Goal: Task Accomplishment & Management: Use online tool/utility

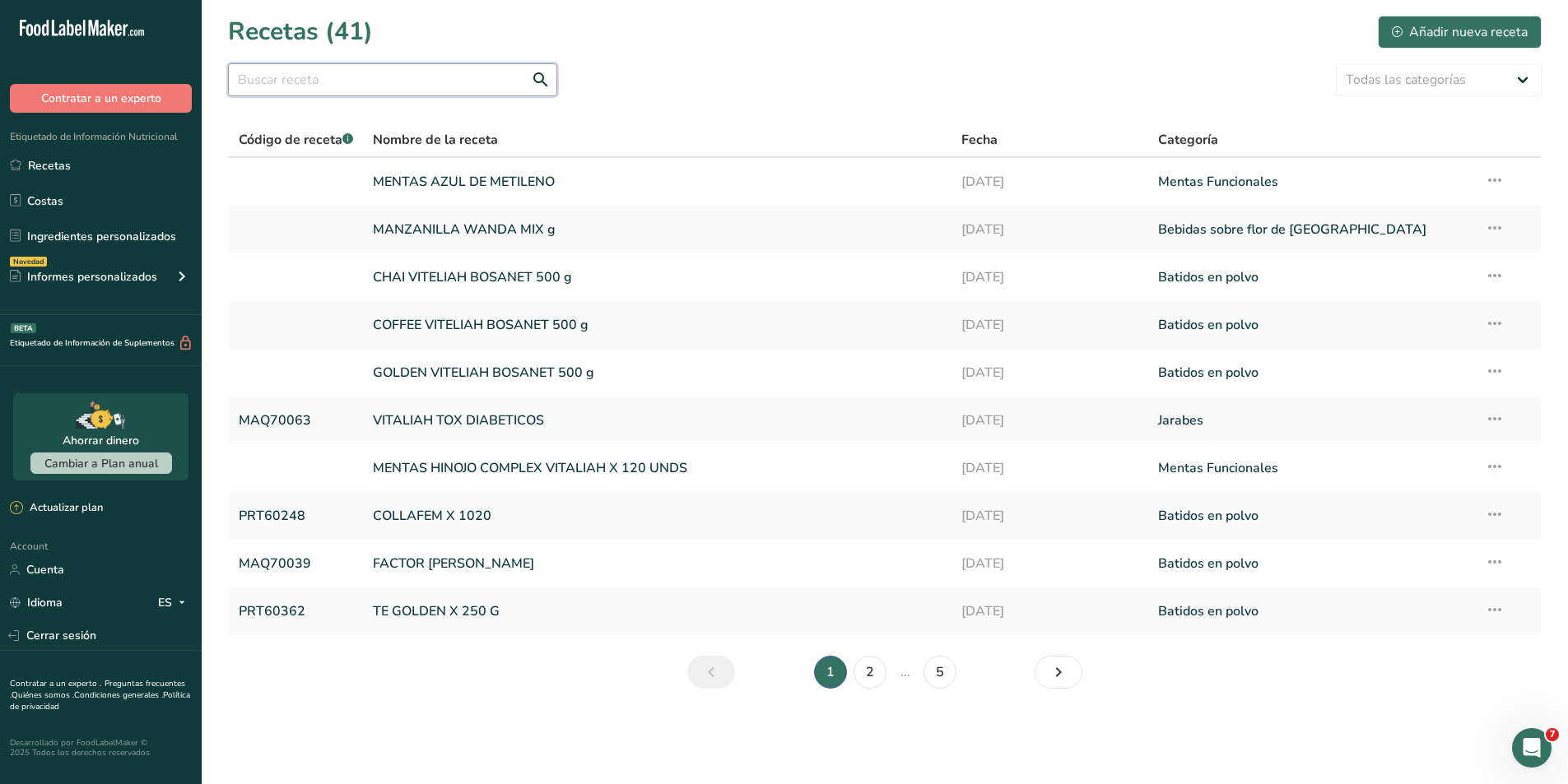
click at [322, 86] on input "text" at bounding box center [392, 80] width 329 height 33
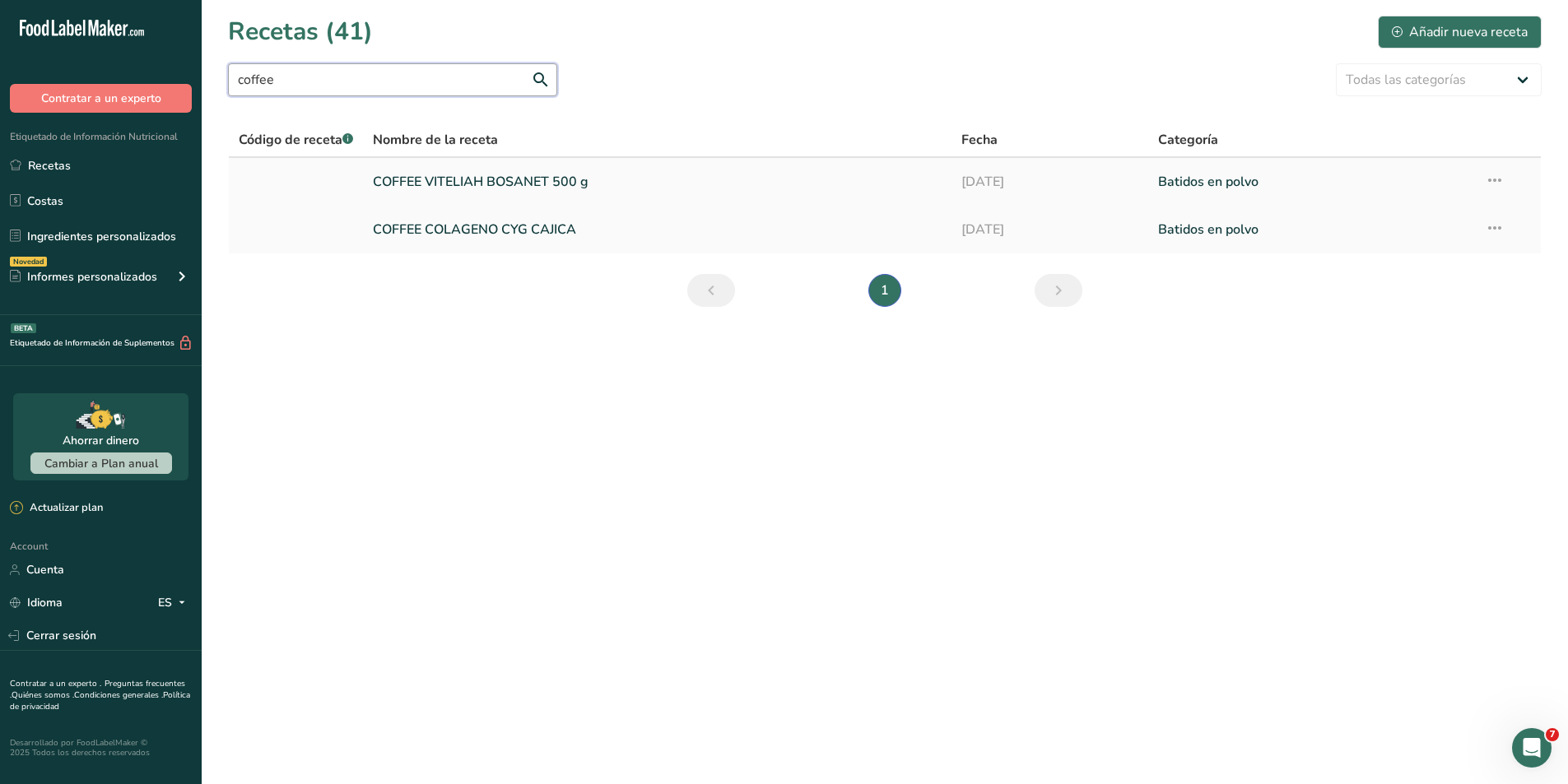
type input "coffee"
click at [296, 171] on link at bounding box center [296, 182] width 115 height 34
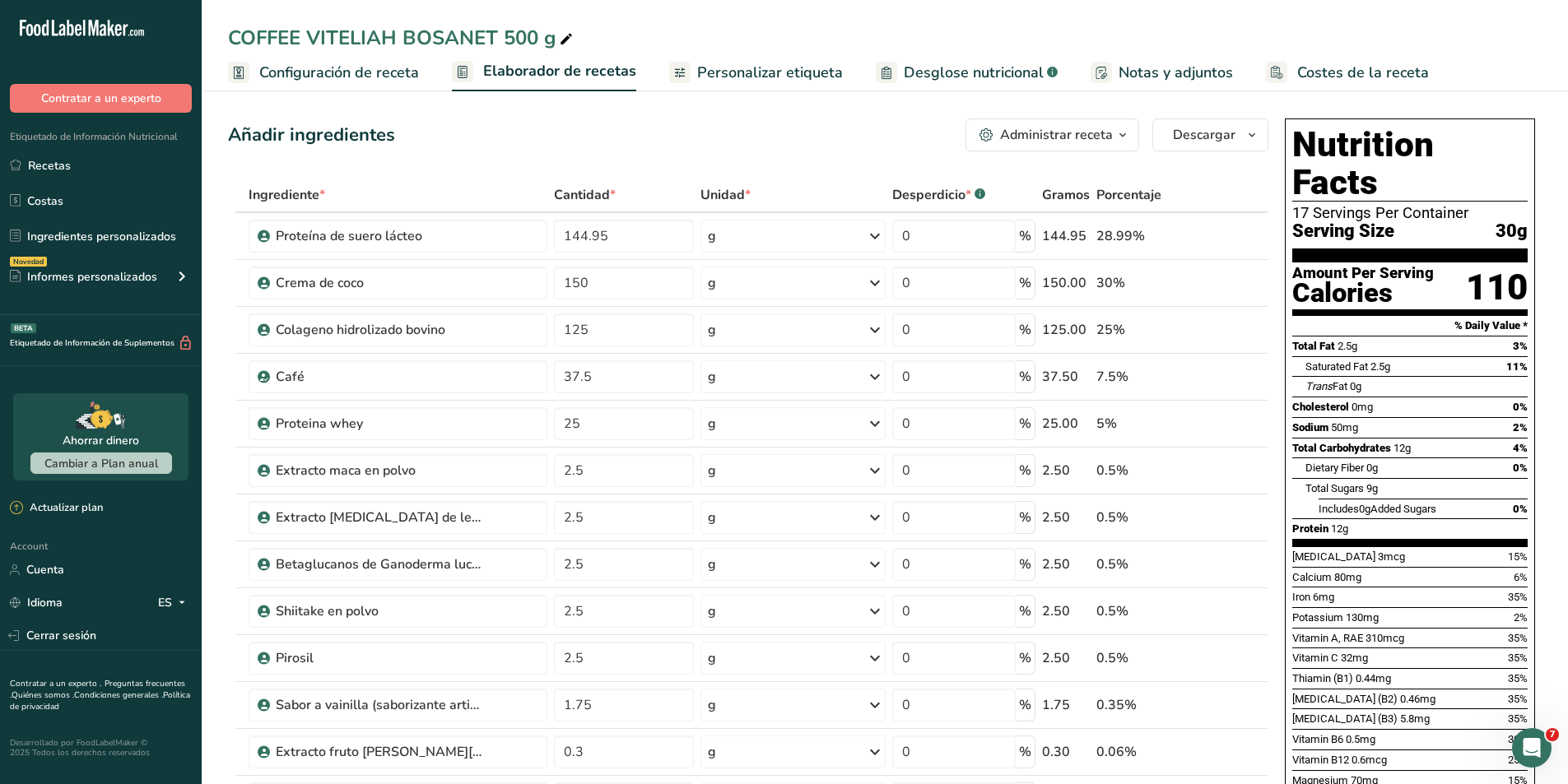
click at [1126, 141] on icon "button" at bounding box center [1122, 135] width 13 height 21
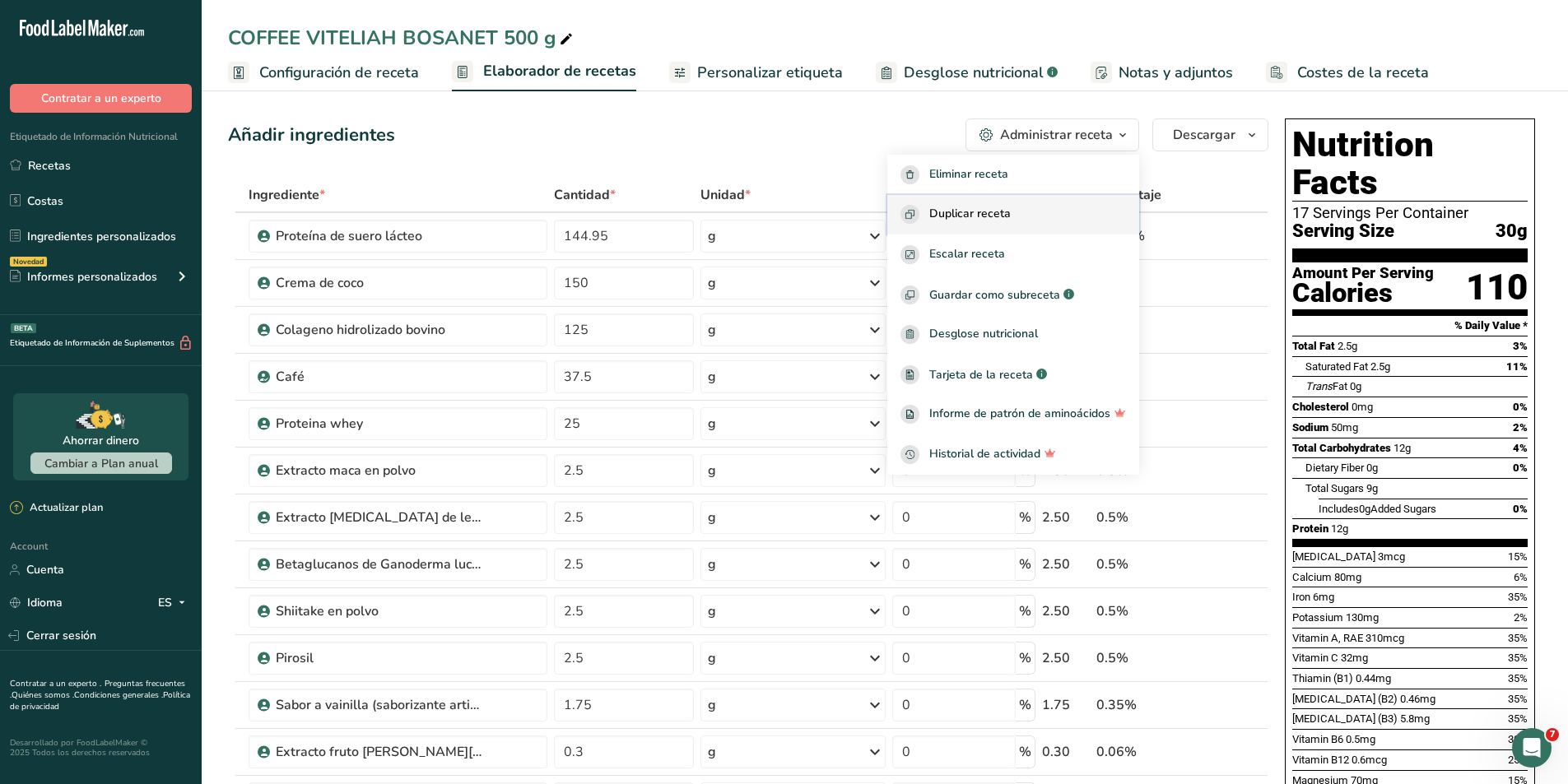
click at [1040, 205] on div "Duplicar receta" at bounding box center [1013, 215] width 226 height 19
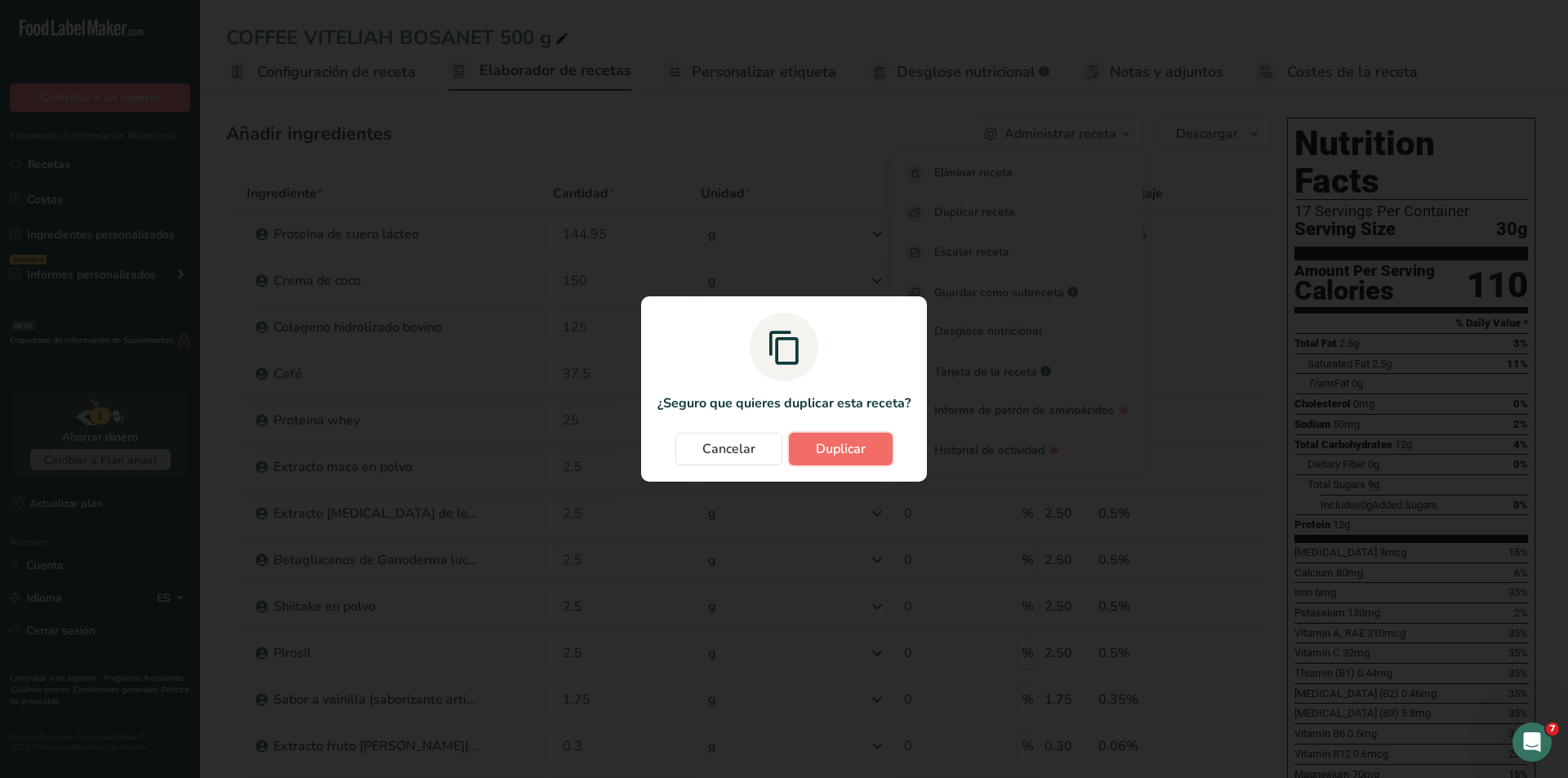
click at [856, 437] on button "Duplicar" at bounding box center [840, 449] width 104 height 32
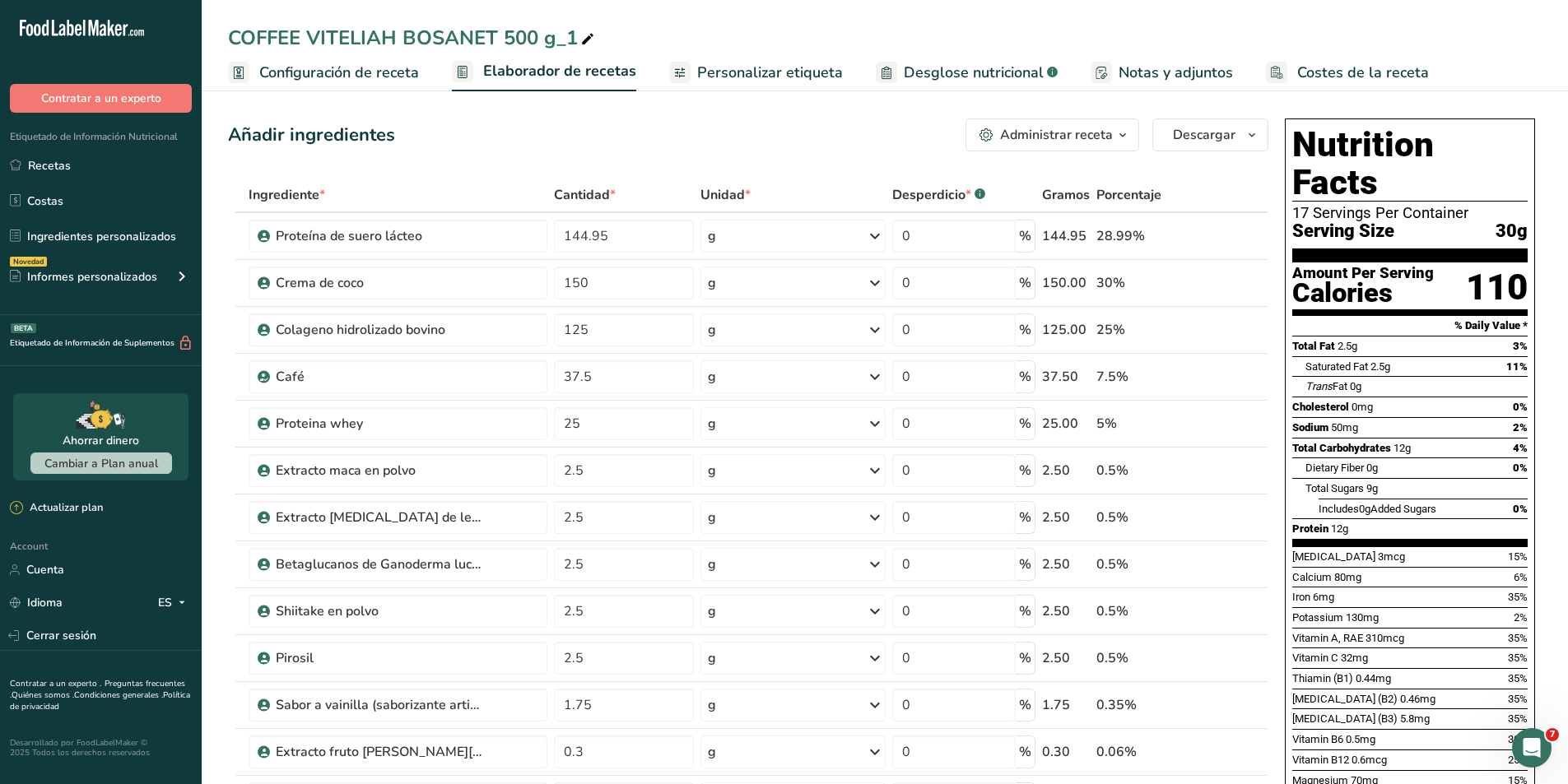
click at [590, 40] on icon at bounding box center [587, 39] width 15 height 23
click at [398, 35] on input "COFFEE VITELIAH BOSANET 350" at bounding box center [884, 38] width 1314 height 29
click at [656, 27] on input "COFFEE UNMERCO CONCENTRADO 350" at bounding box center [884, 38] width 1314 height 29
type input "COFFEE UNMERCO CONCENTRADO 350"
click at [1228, 235] on icon at bounding box center [1233, 236] width 11 height 17
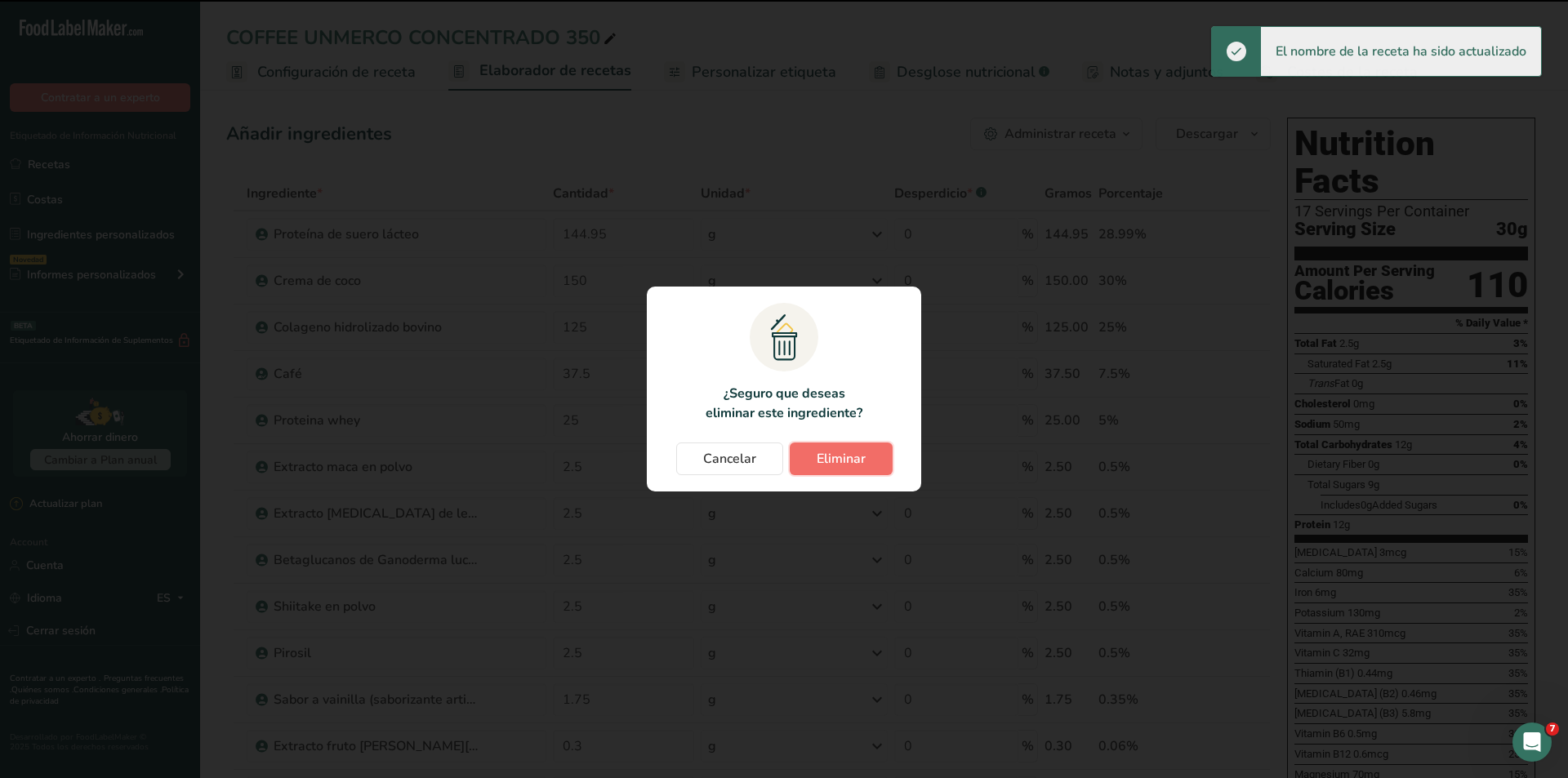
click at [861, 452] on span "Eliminar" at bounding box center [841, 458] width 49 height 20
type input "150"
type input "125"
type input "37.5"
type input "25"
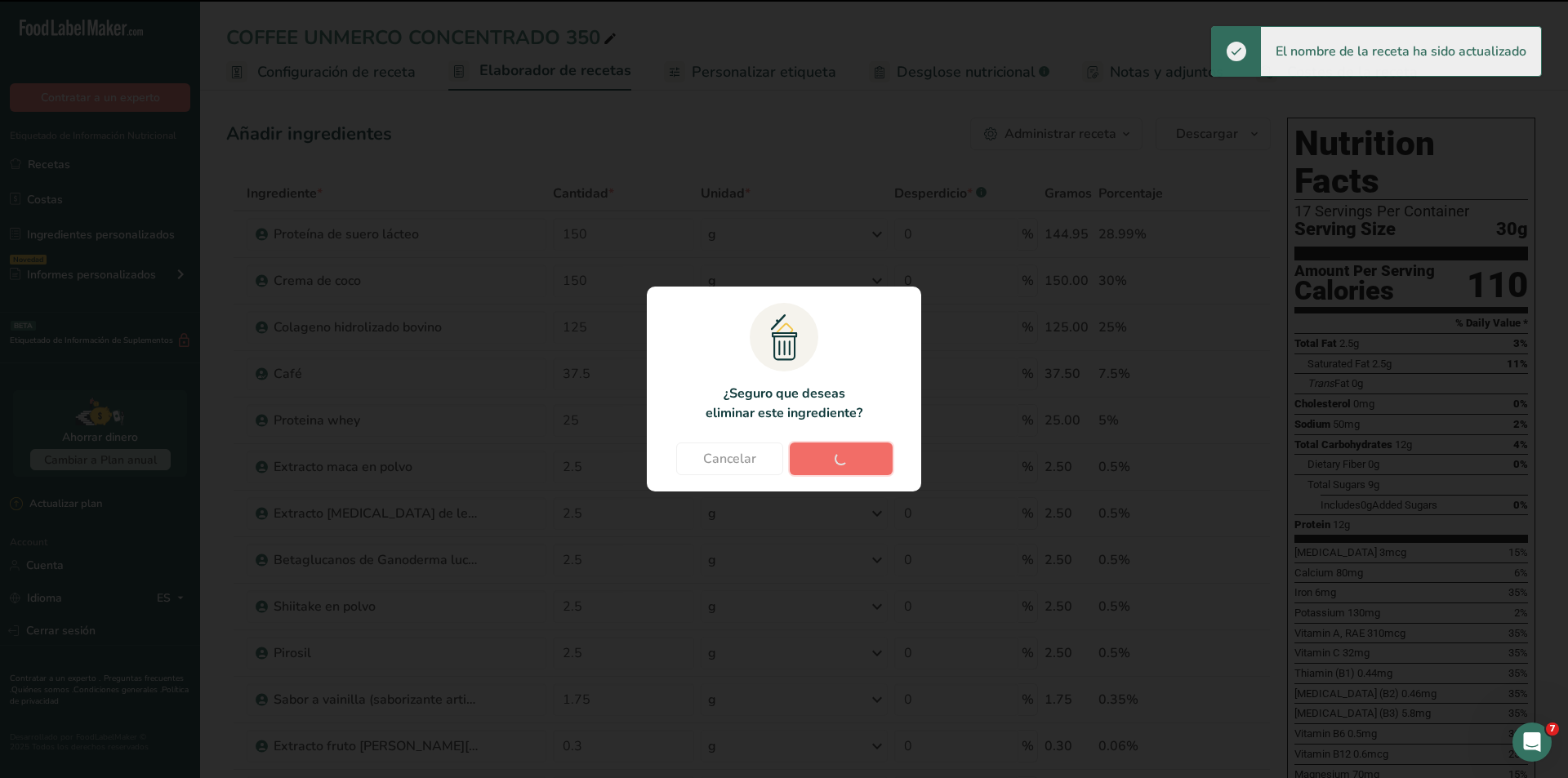
type input "2.5"
type input "1.75"
type input "0.3"
type input "1"
type input "2"
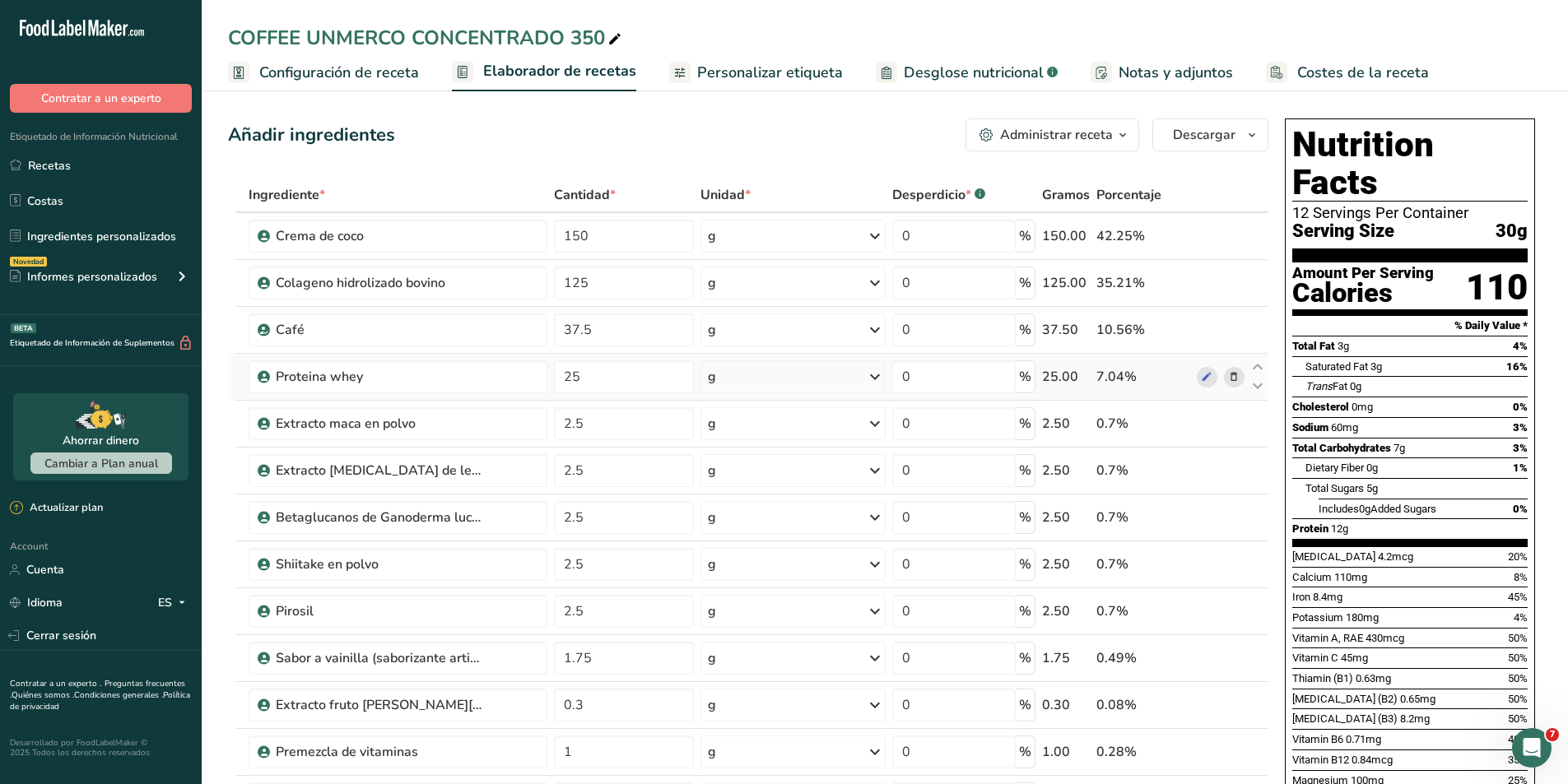
click at [1228, 376] on icon at bounding box center [1233, 377] width 11 height 17
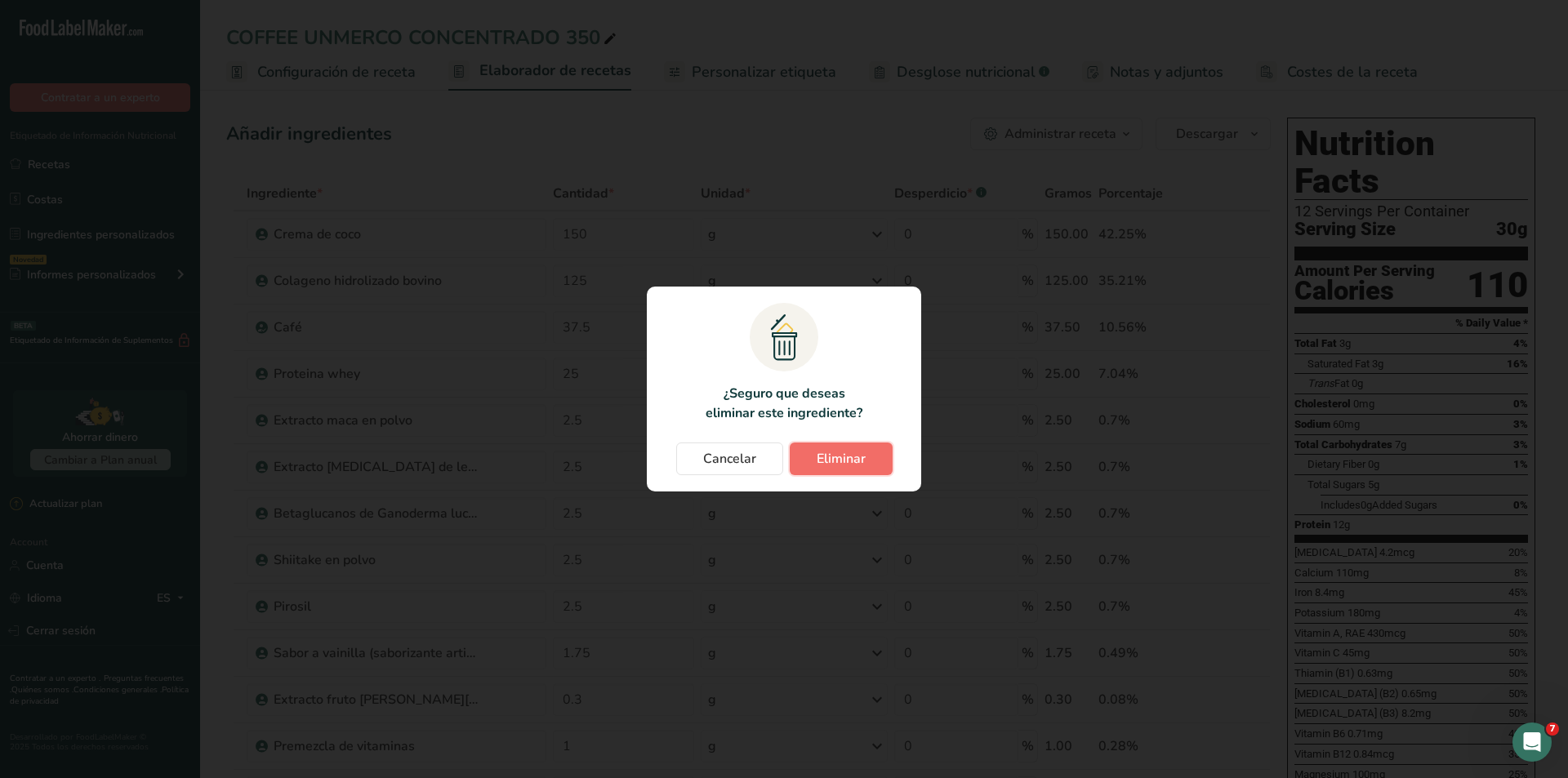
click at [869, 462] on button "Eliminar" at bounding box center [841, 458] width 103 height 32
type input "2.5"
type input "1.75"
type input "0.3"
type input "1"
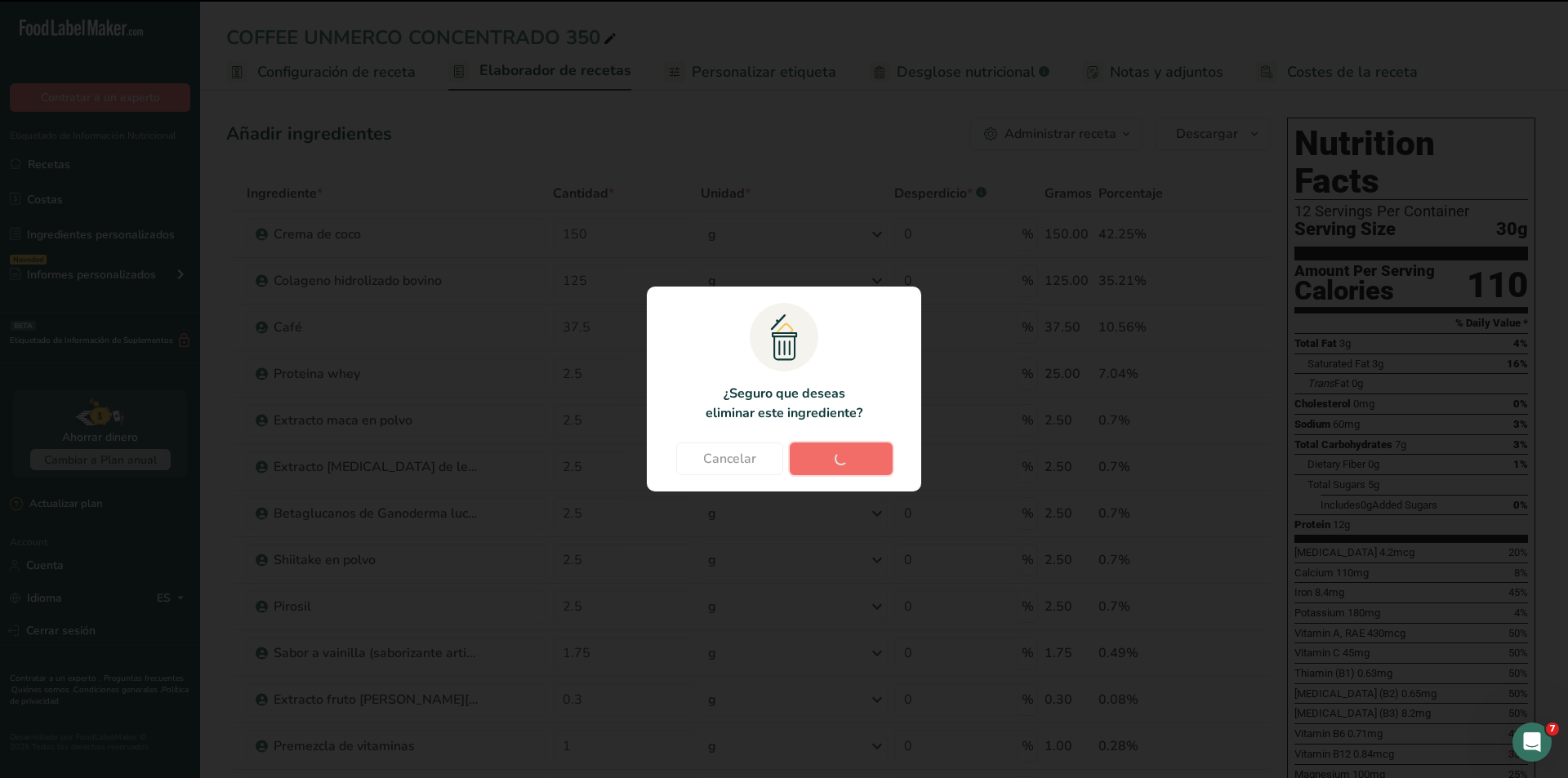
type input "2"
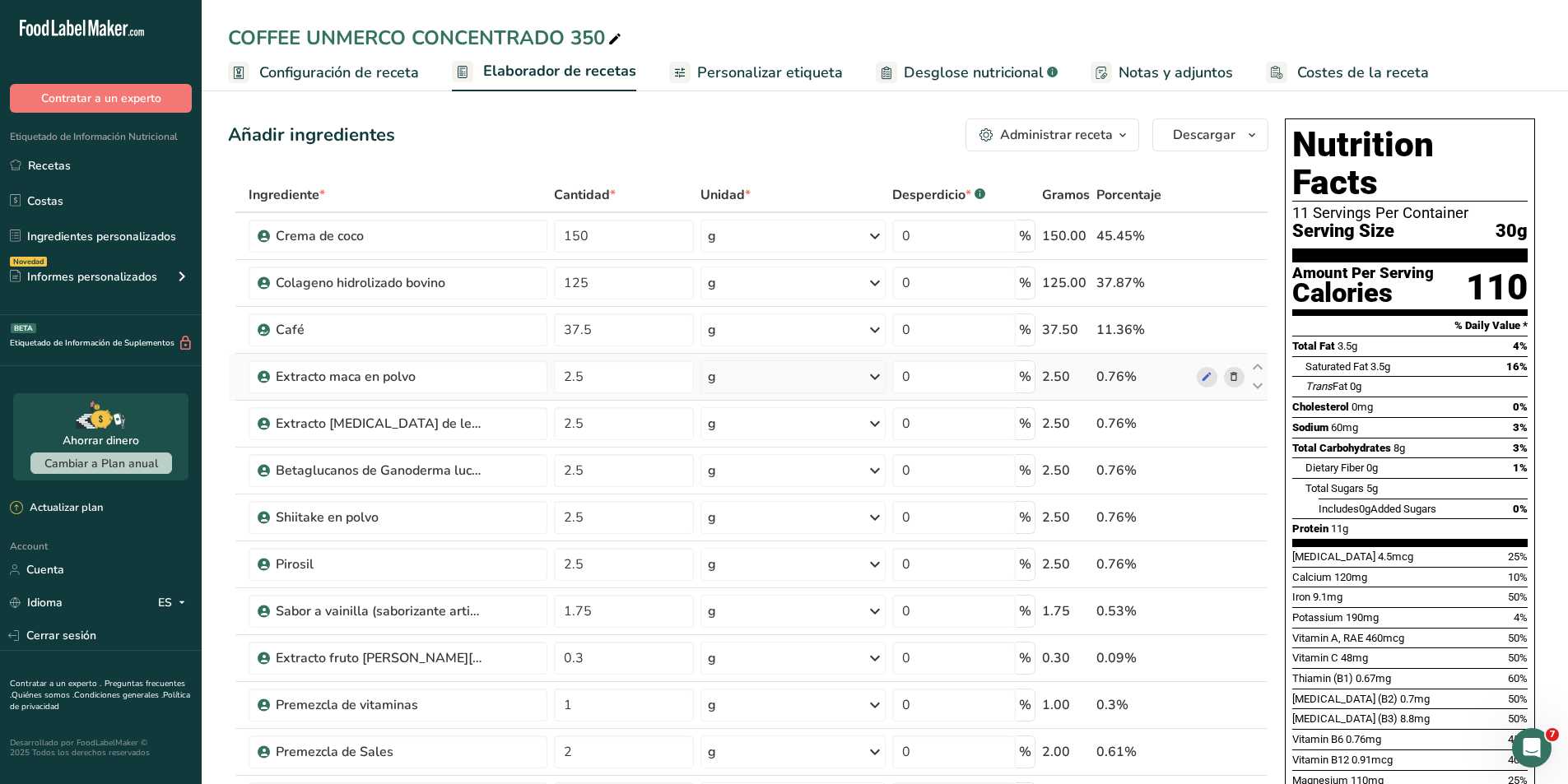
click at [1229, 376] on icon at bounding box center [1233, 377] width 11 height 17
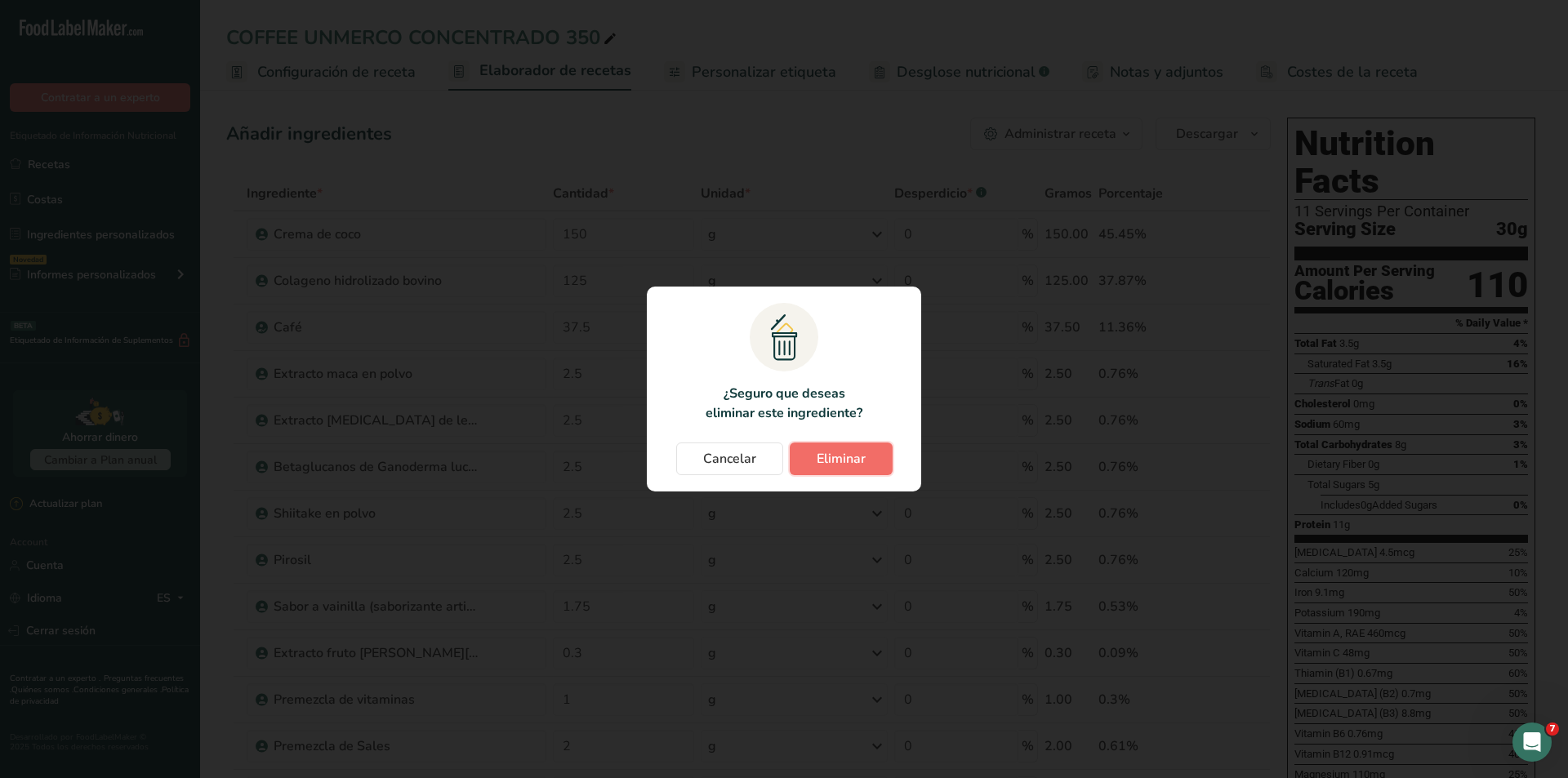
click at [862, 465] on span "Eliminar" at bounding box center [841, 458] width 49 height 20
type input "1.75"
type input "0.3"
type input "1"
type input "2"
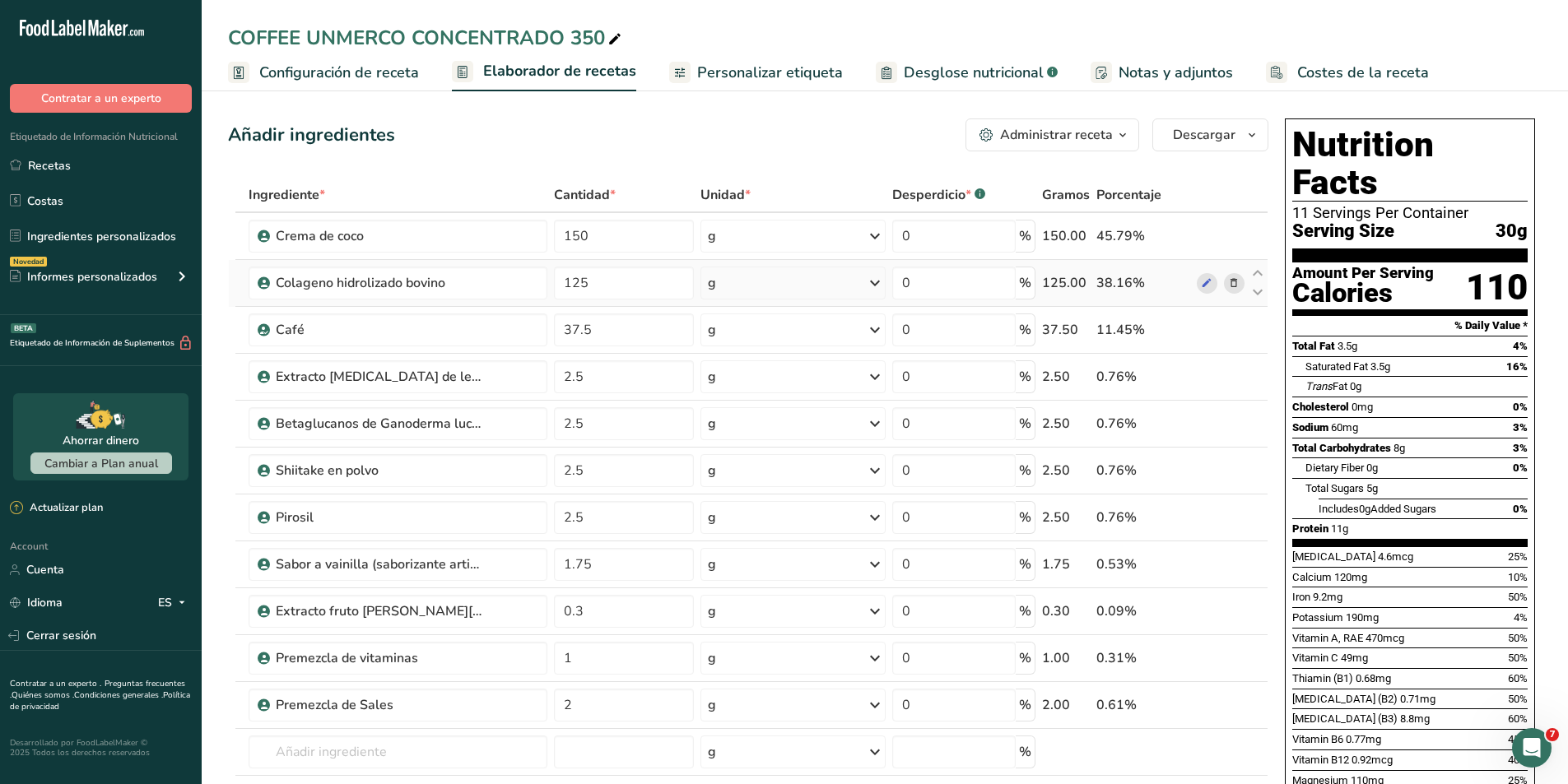
click at [1233, 280] on icon at bounding box center [1233, 283] width 11 height 17
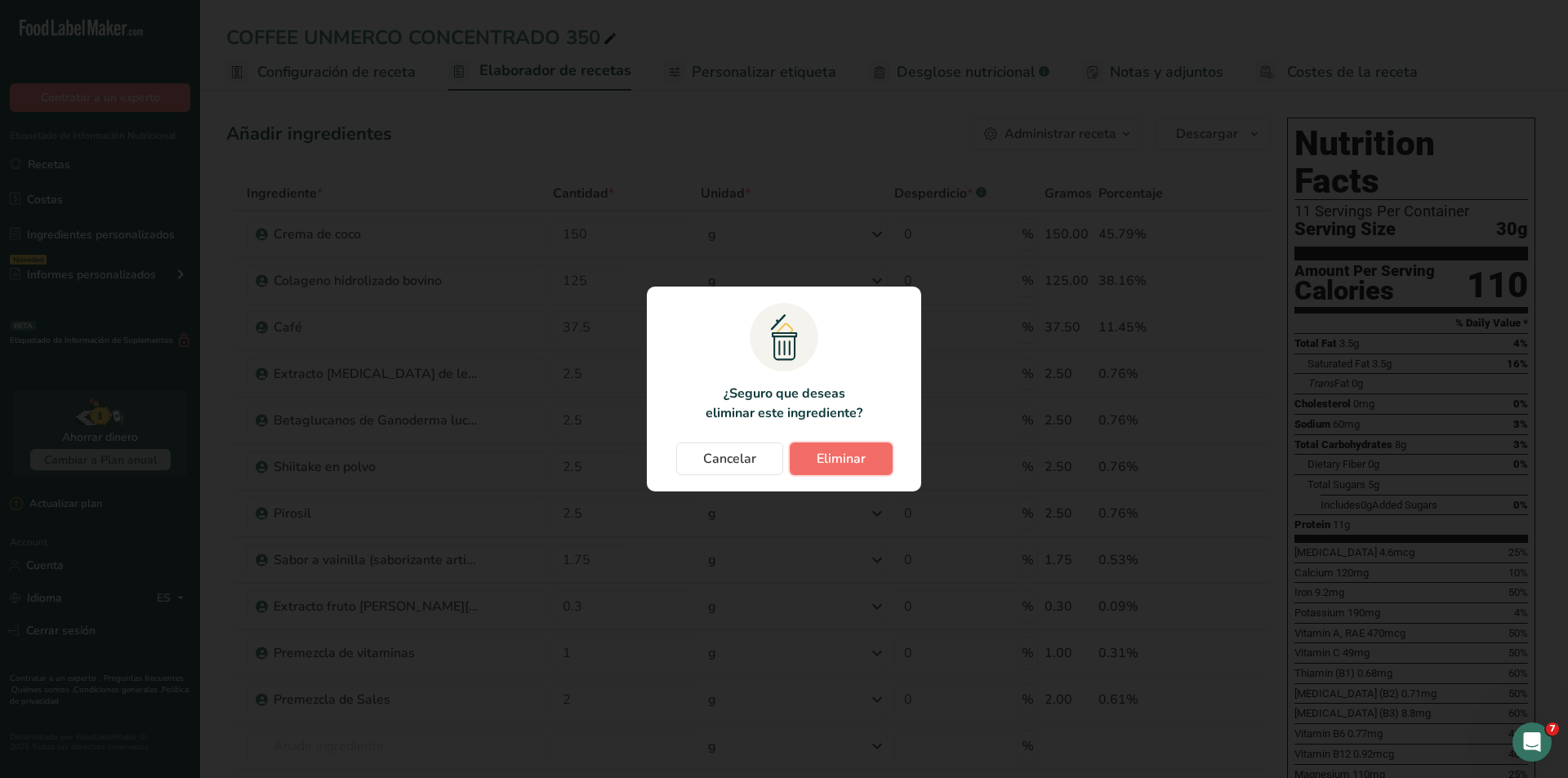
click at [879, 457] on button "Eliminar" at bounding box center [841, 458] width 103 height 32
type input "37.5"
type input "2.5"
type input "1.75"
type input "0.3"
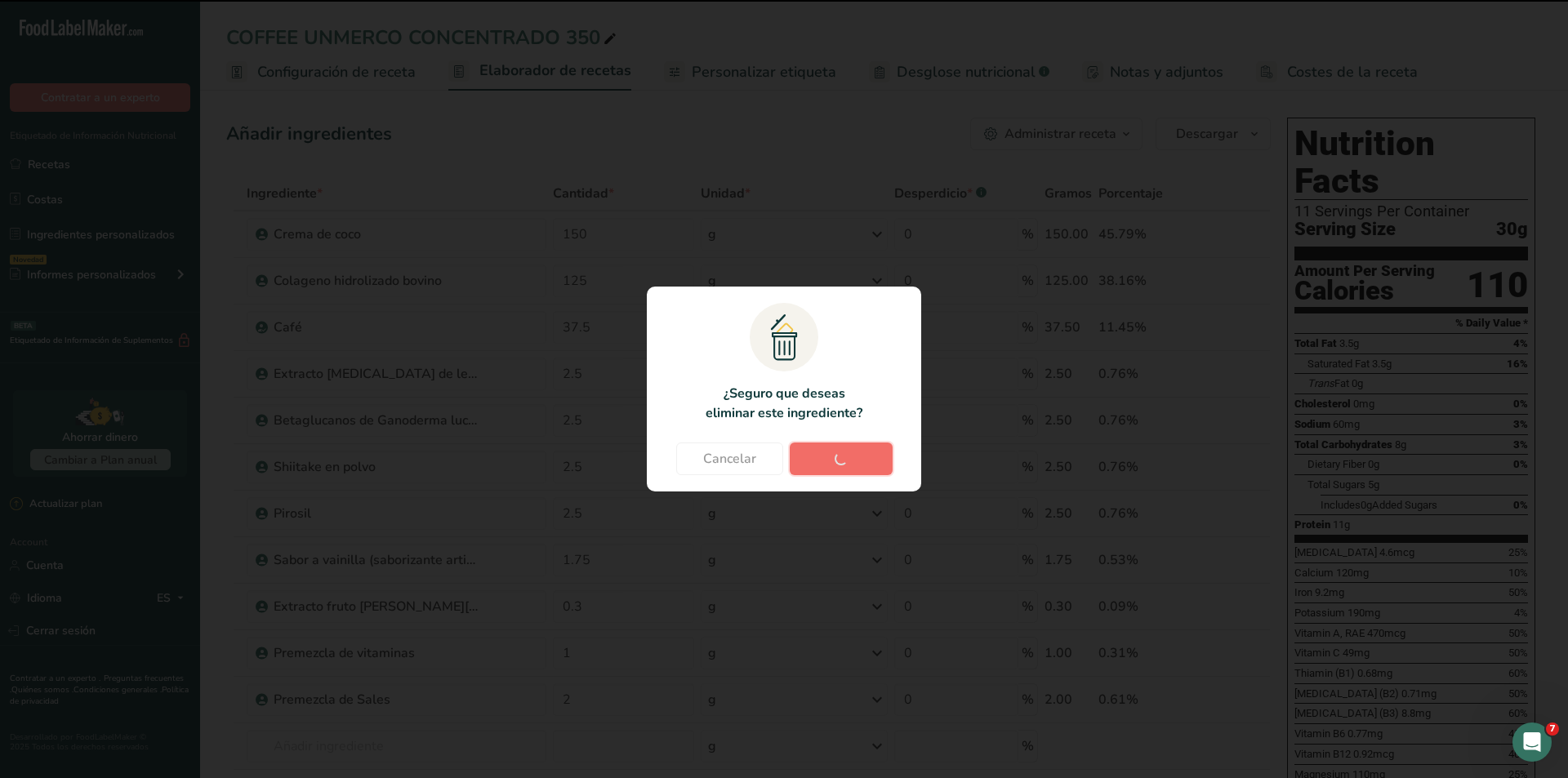
type input "1"
type input "2"
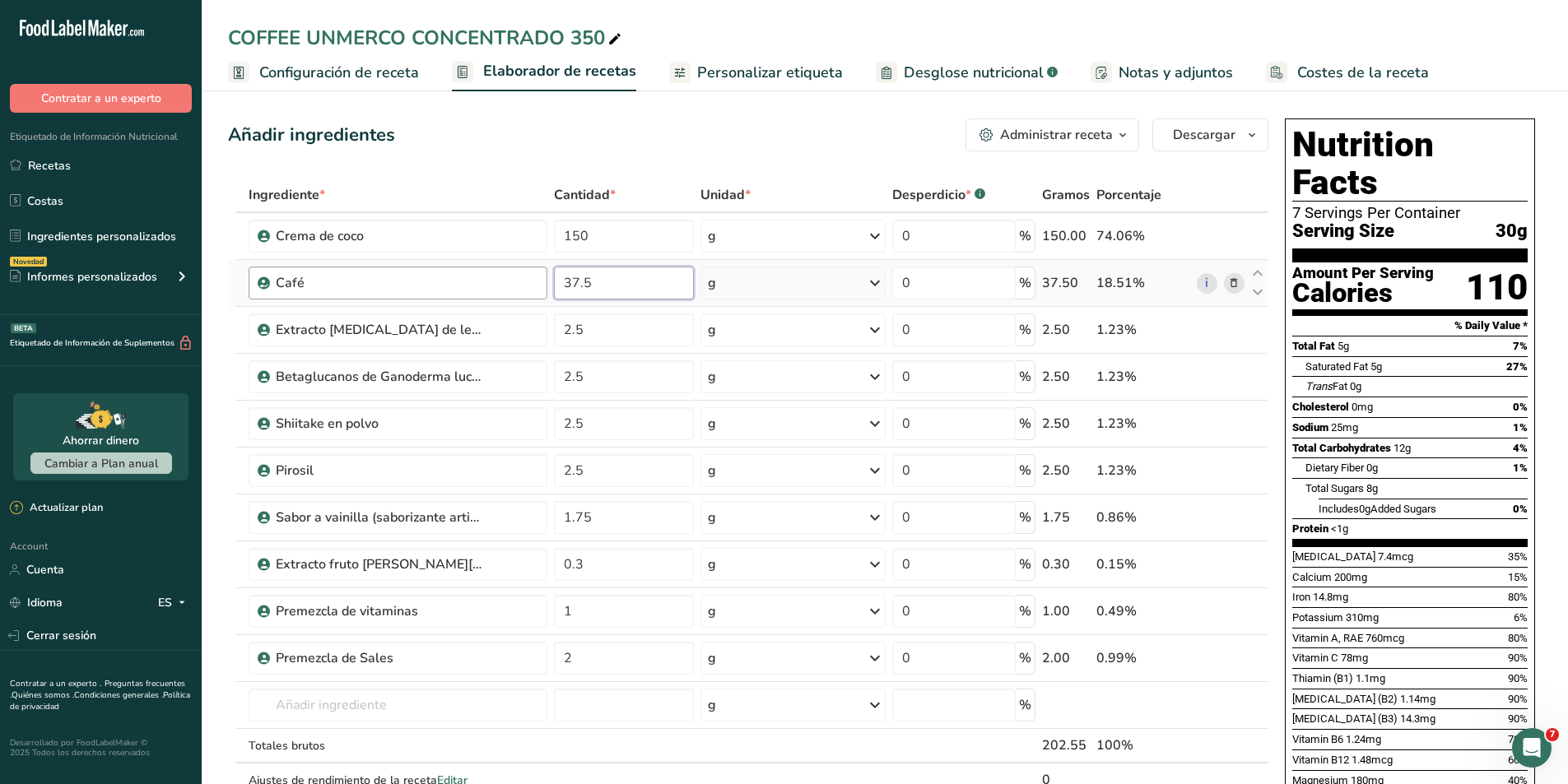
drag, startPoint x: 616, startPoint y: 279, endPoint x: 540, endPoint y: 279, distance: 76.0
click at [540, 279] on tr "Café 37.5 g Unidades de peso g kg mg Ver más Unidades de volumen [GEOGRAPHIC_DA…" at bounding box center [747, 283] width 1039 height 47
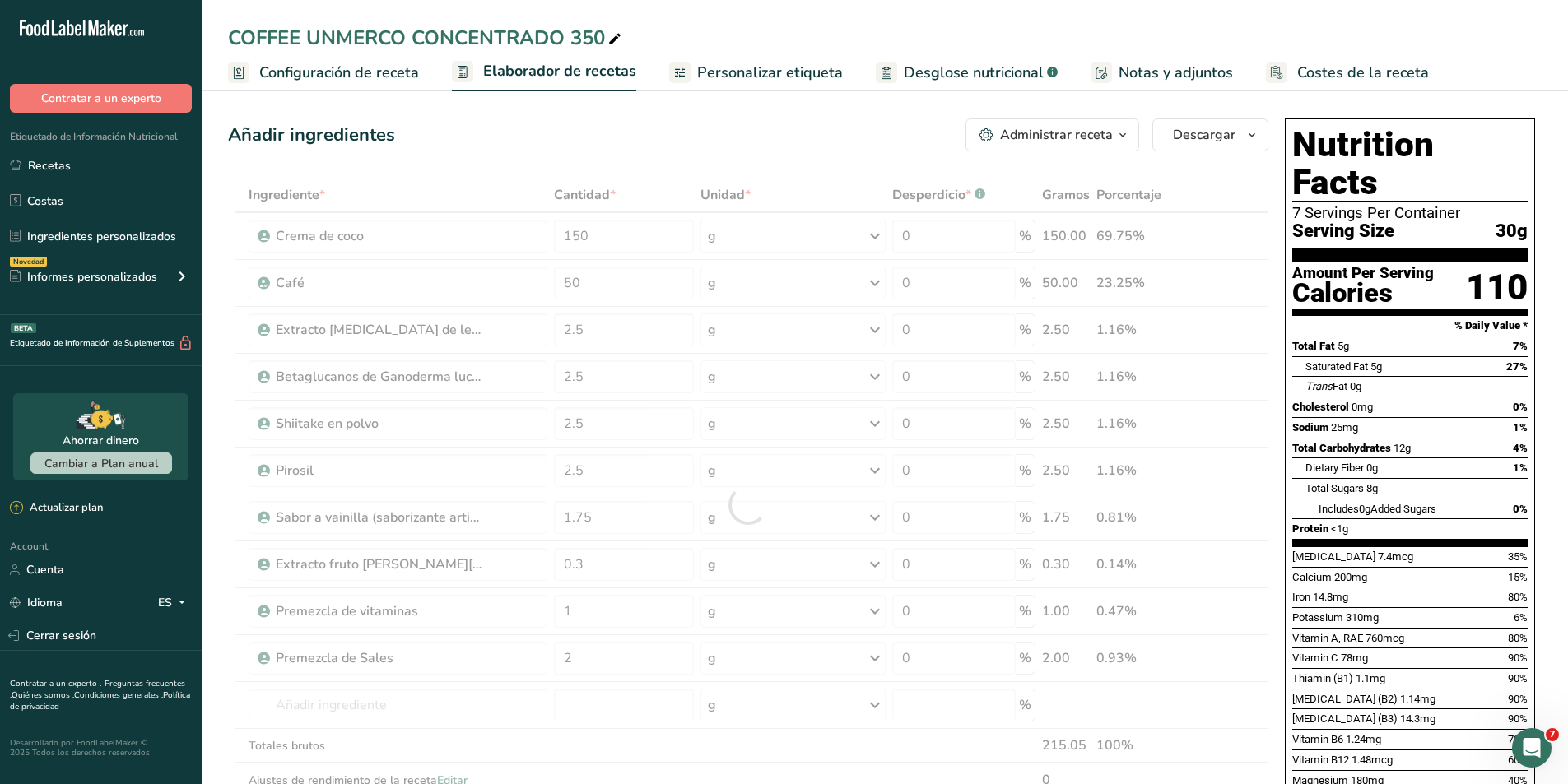
click at [610, 152] on div "Añadir ingredientes Administrar receta Eliminar receta Duplicar receta Escalar …" at bounding box center [753, 741] width 1050 height 1258
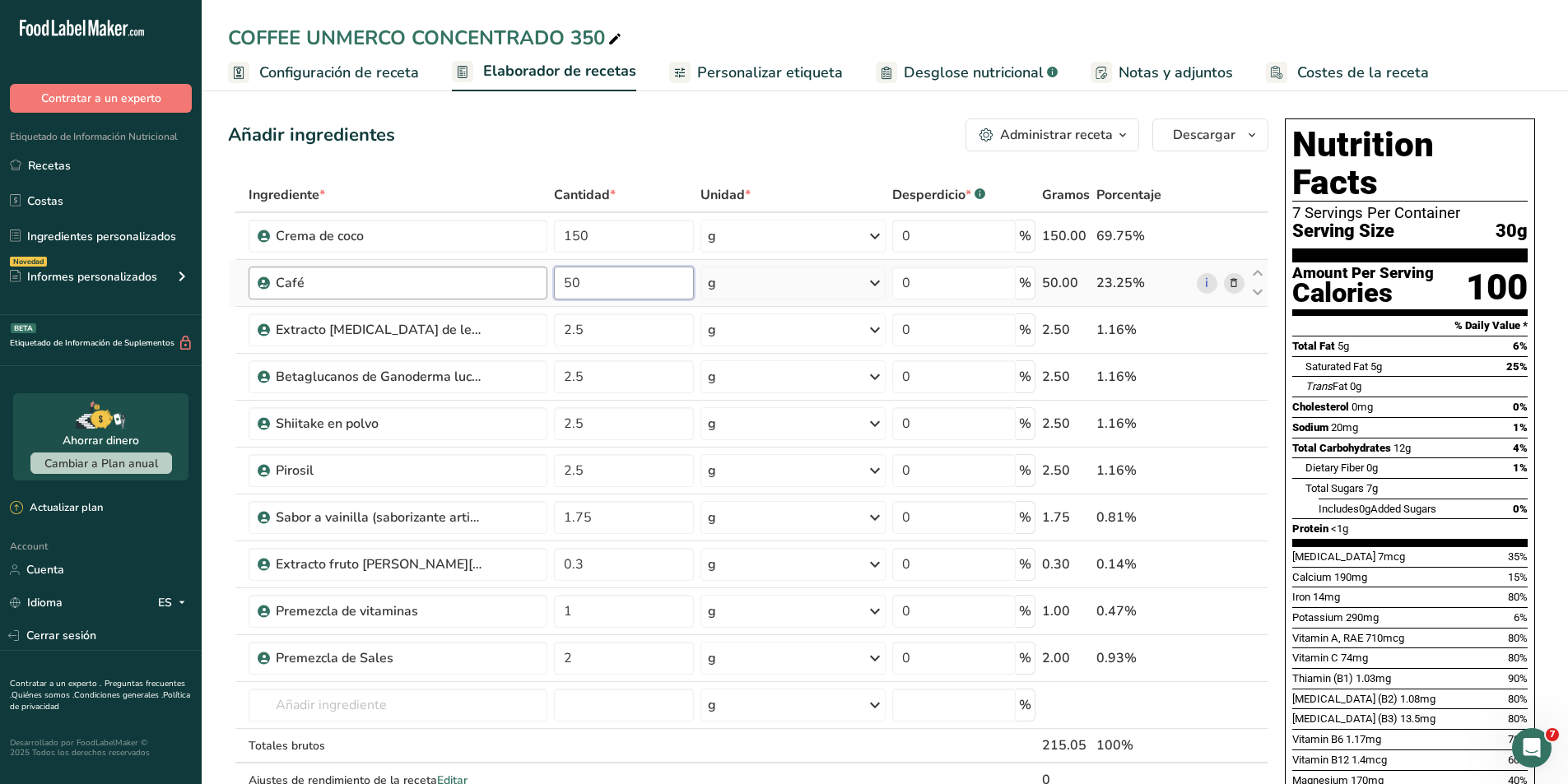
drag, startPoint x: 597, startPoint y: 281, endPoint x: 540, endPoint y: 277, distance: 57.1
click at [540, 277] on tr "Café 50 g Unidades de peso g kg mg Ver más Unidades de volumen [GEOGRAPHIC_DATA…" at bounding box center [747, 283] width 1039 height 47
type input "80"
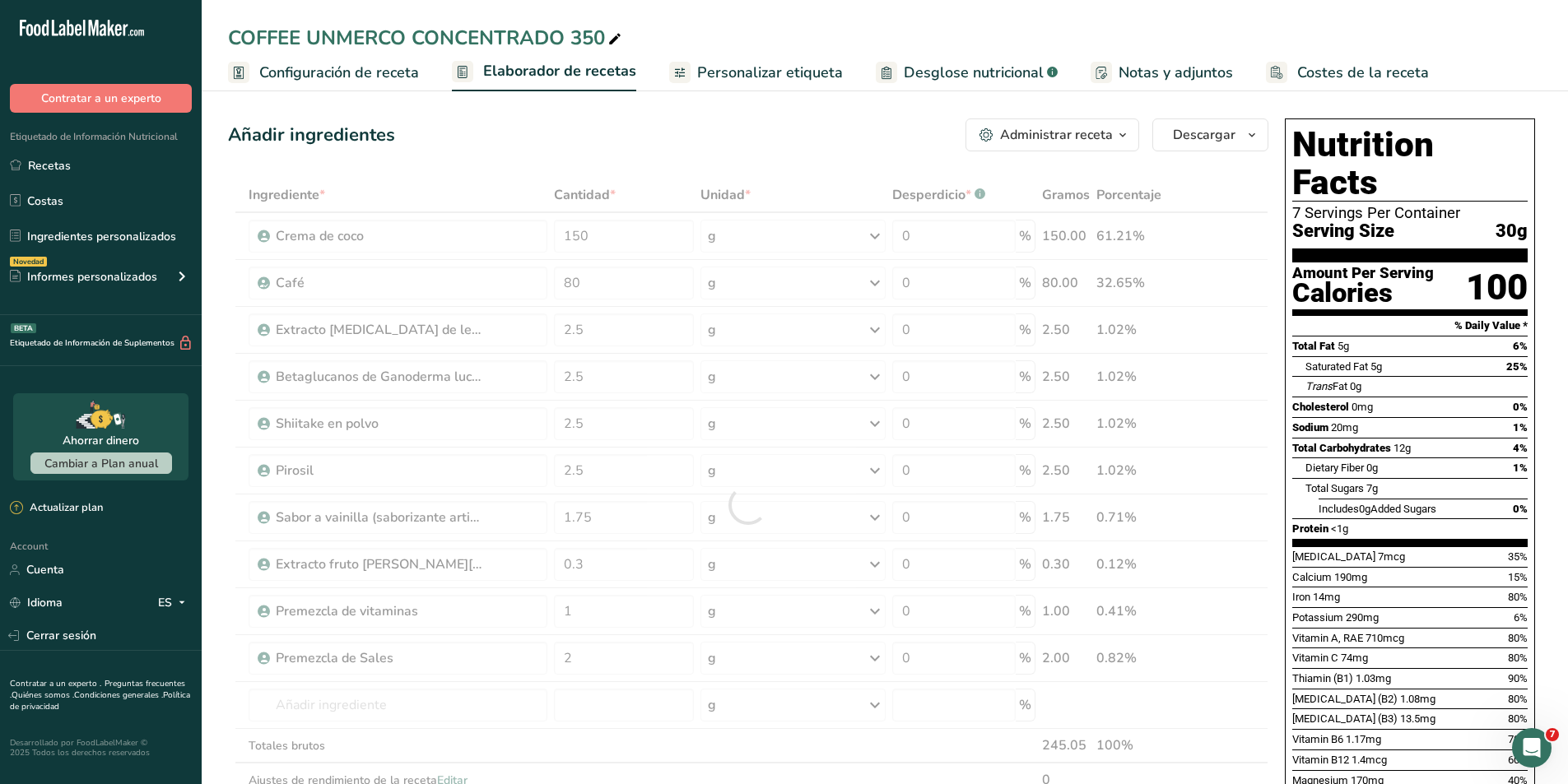
click at [588, 139] on div "Añadir ingredientes Administrar receta Eliminar receta Duplicar receta Escalar …" at bounding box center [747, 134] width 1040 height 33
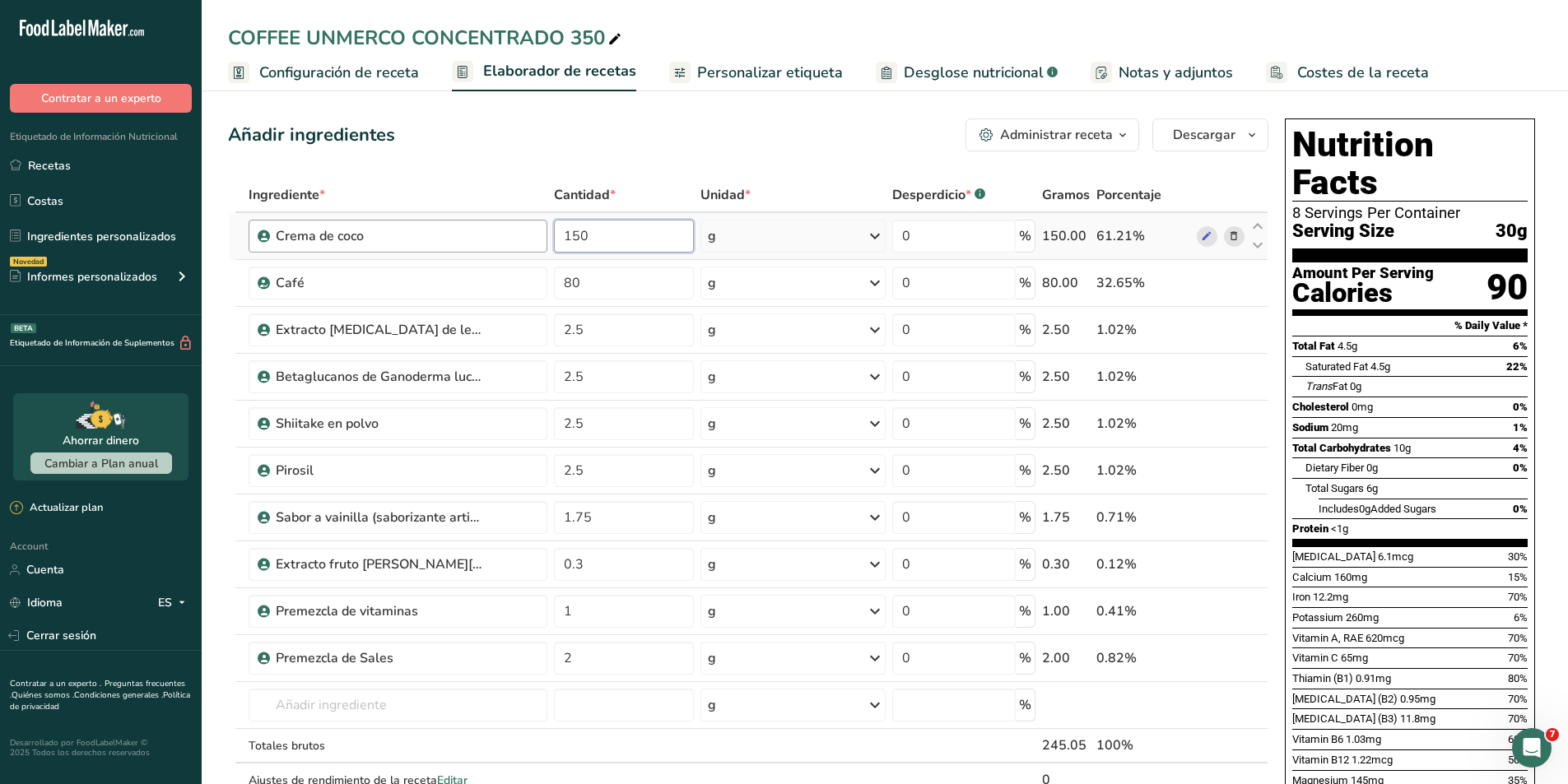
drag, startPoint x: 627, startPoint y: 243, endPoint x: 522, endPoint y: 239, distance: 105.1
click at [522, 239] on tr "Crema [PERSON_NAME] 150 g Unidades de peso g kg mg Ver más Unidades de volumen …" at bounding box center [747, 236] width 1039 height 47
click at [559, 161] on div "Añadir ingredientes Administrar receta Eliminar receta Duplicar receta Escalar …" at bounding box center [753, 741] width 1050 height 1258
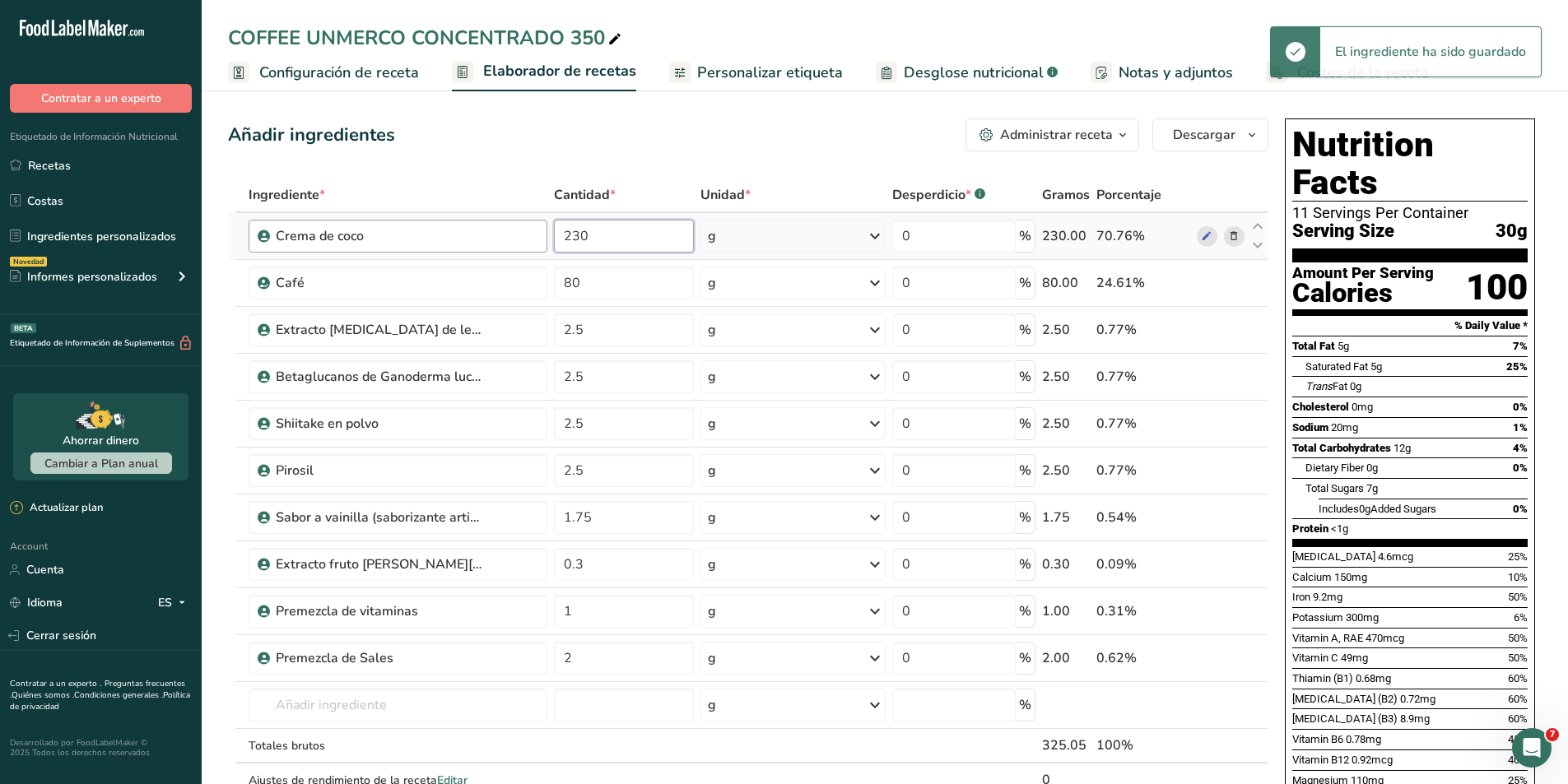
drag, startPoint x: 617, startPoint y: 224, endPoint x: 537, endPoint y: 222, distance: 80.0
click at [537, 222] on tr "Crema [PERSON_NAME] 230 g Unidades de peso g kg mg Ver más Unidades de volumen …" at bounding box center [747, 236] width 1039 height 47
type input "255"
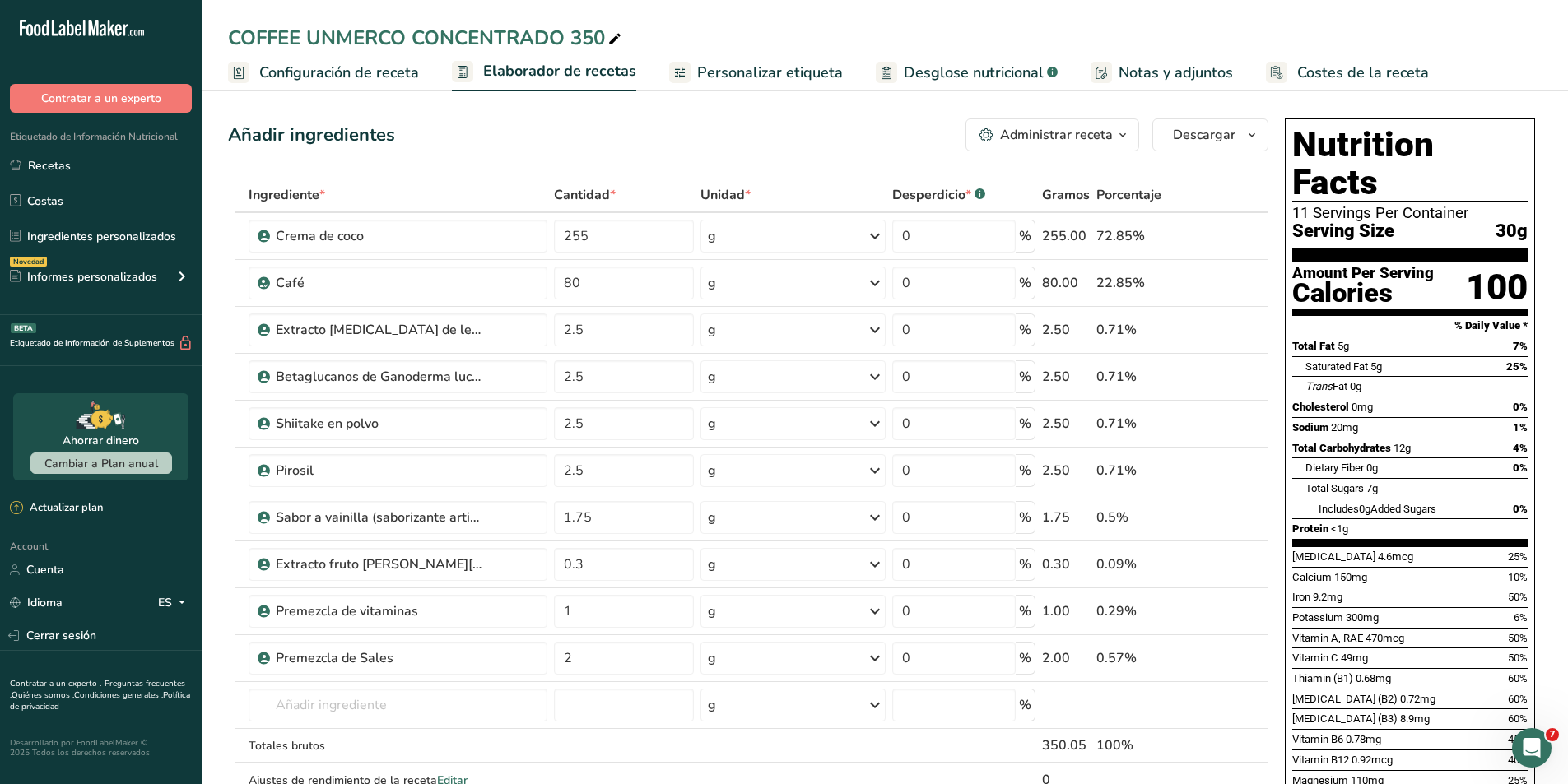
click at [553, 154] on div "Añadir ingredientes Administrar receta Eliminar receta Duplicar receta Escalar …" at bounding box center [753, 741] width 1050 height 1258
click at [1353, 64] on span "Costes de la receta" at bounding box center [1363, 73] width 132 height 22
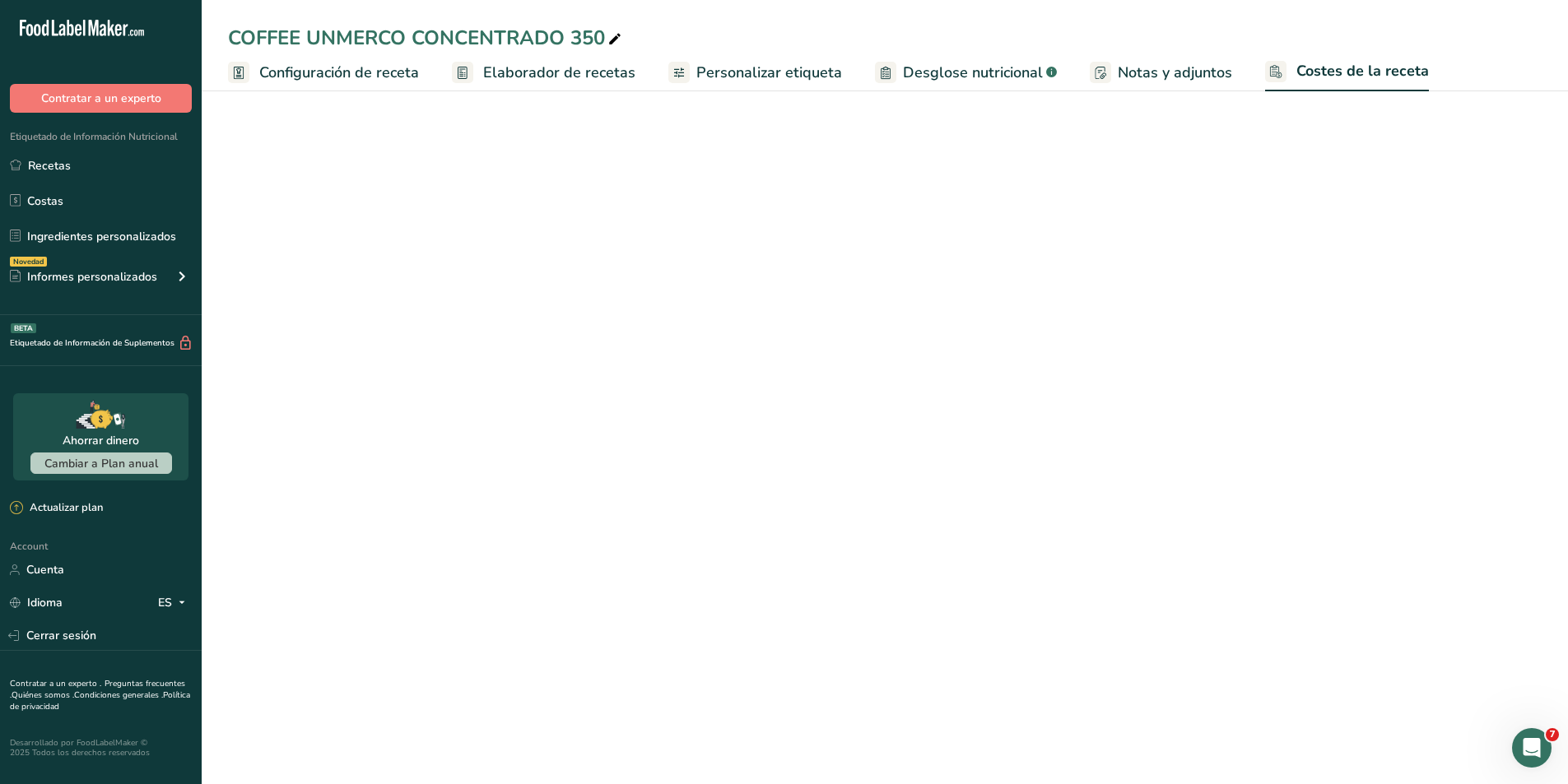
select select "1"
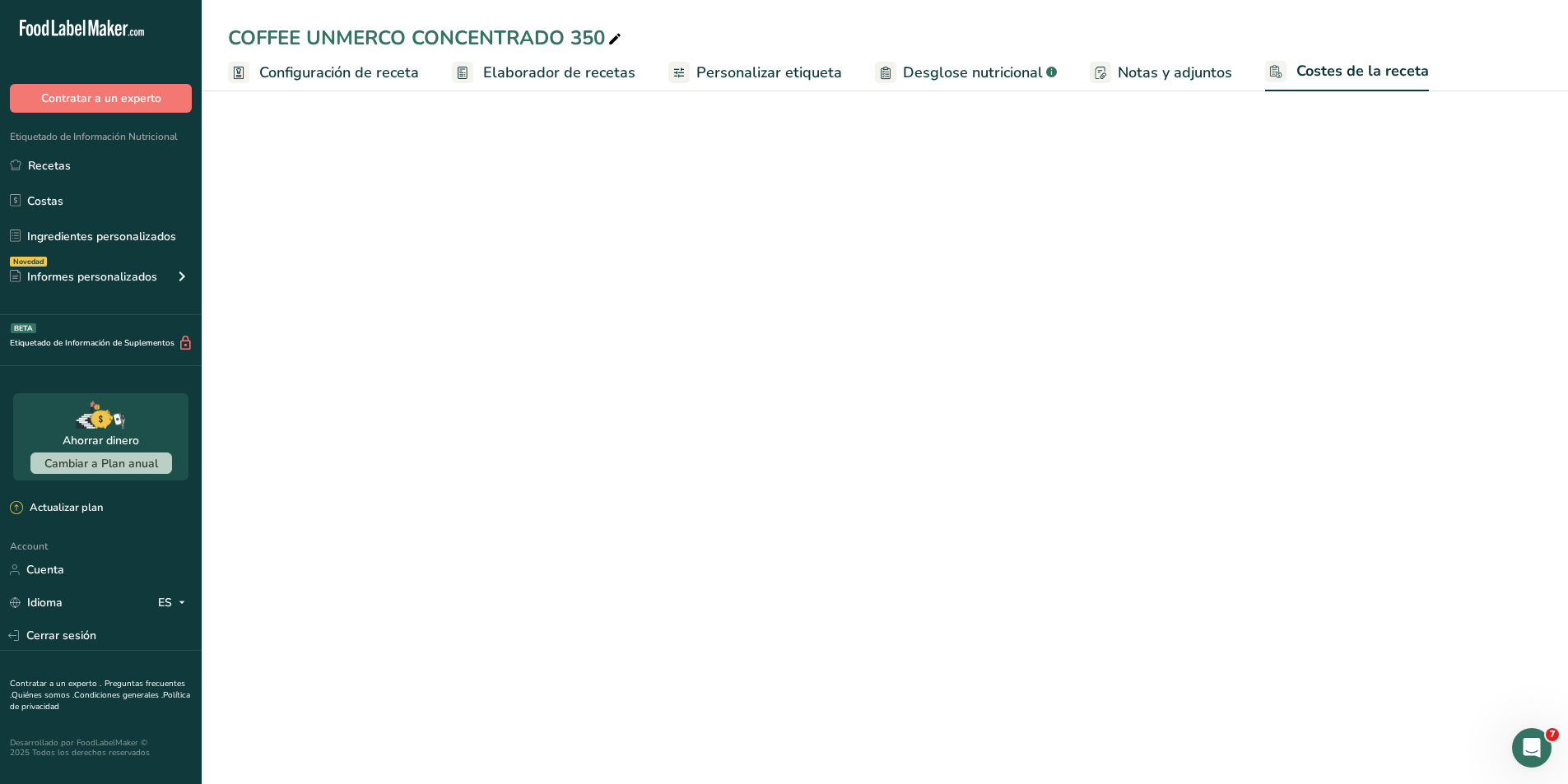
select select "1"
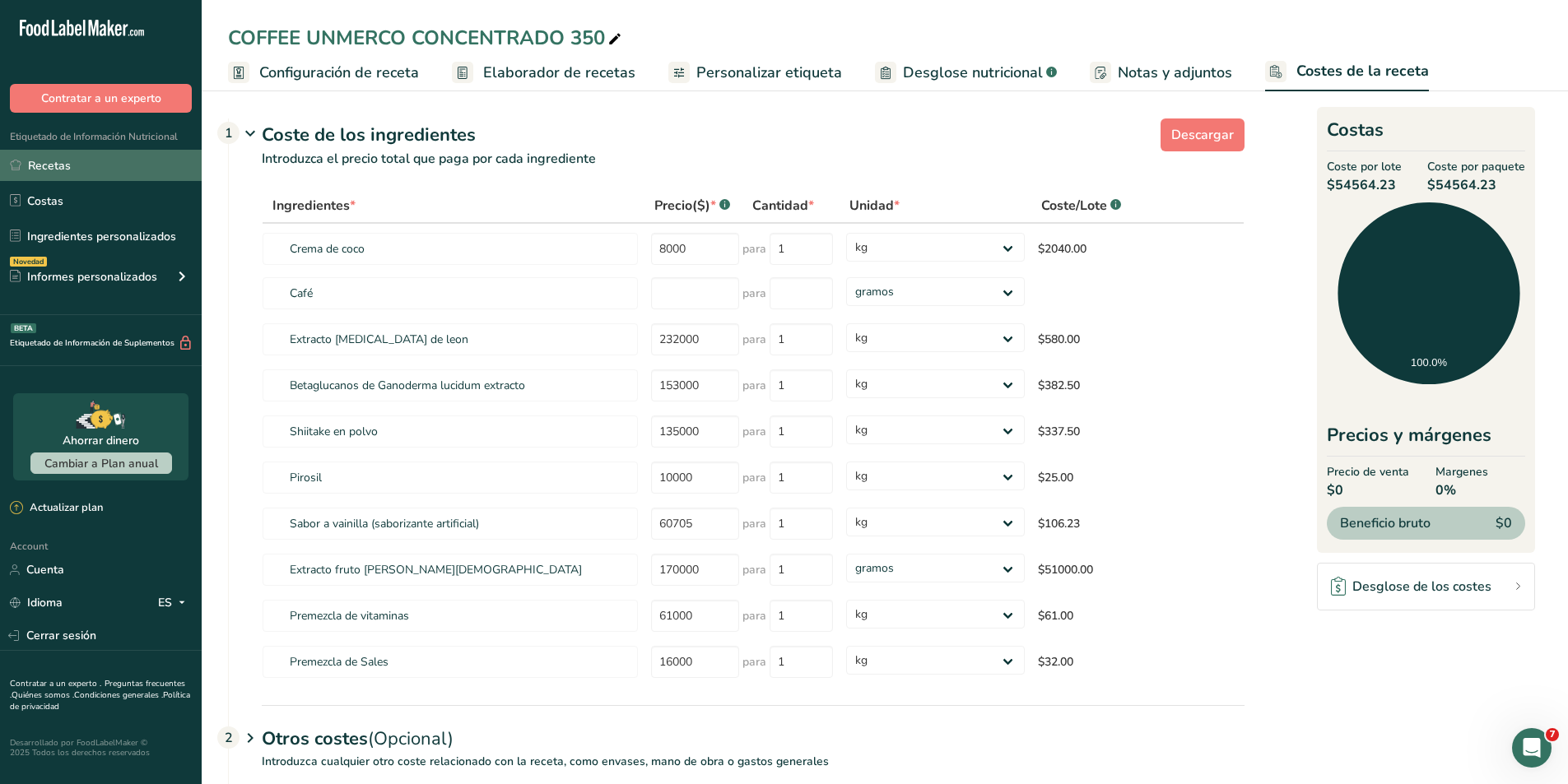
click at [36, 157] on link "Recetas" at bounding box center [101, 165] width 202 height 31
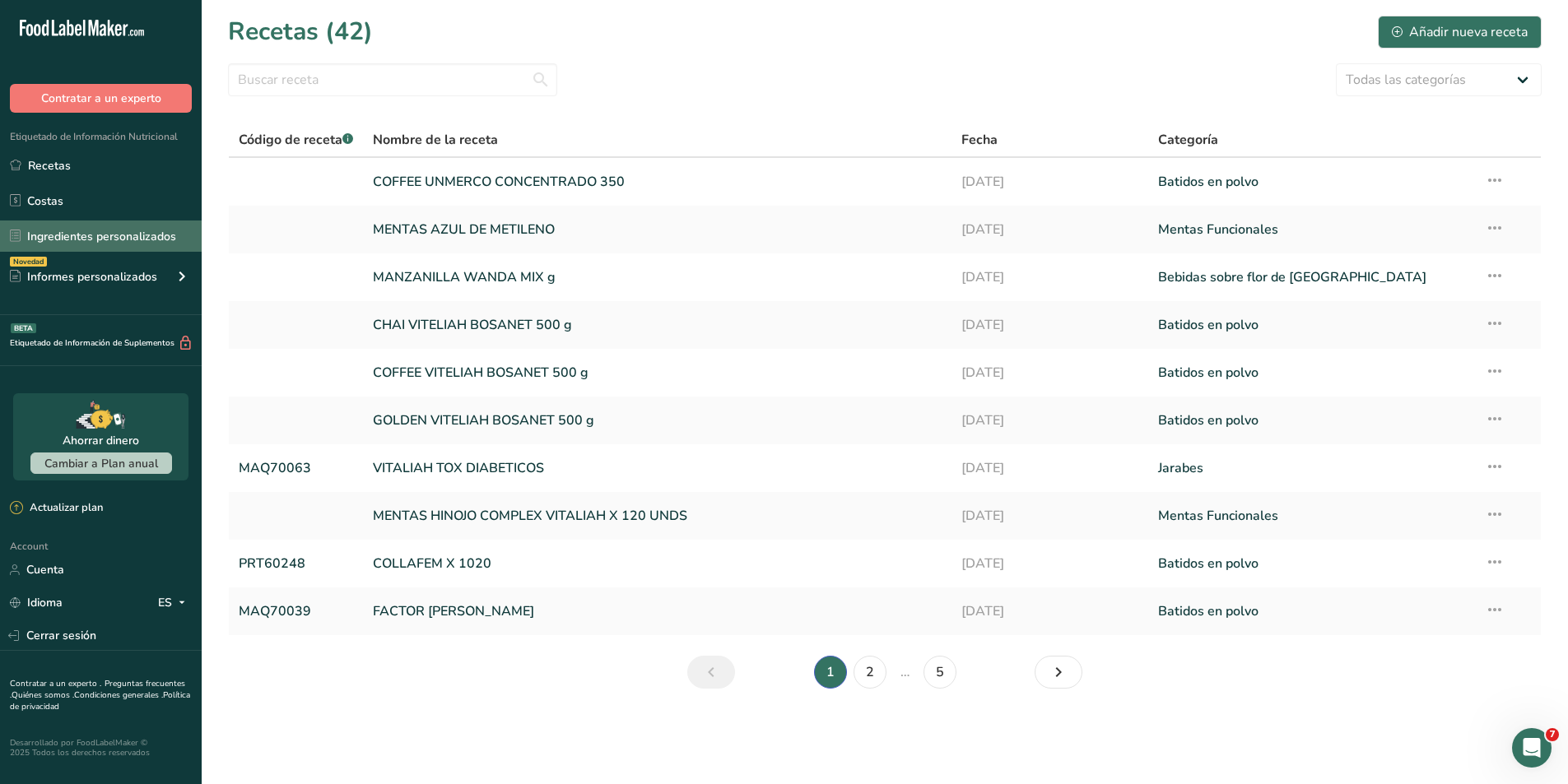
click at [60, 241] on link "Ingredientes personalizados" at bounding box center [101, 236] width 202 height 31
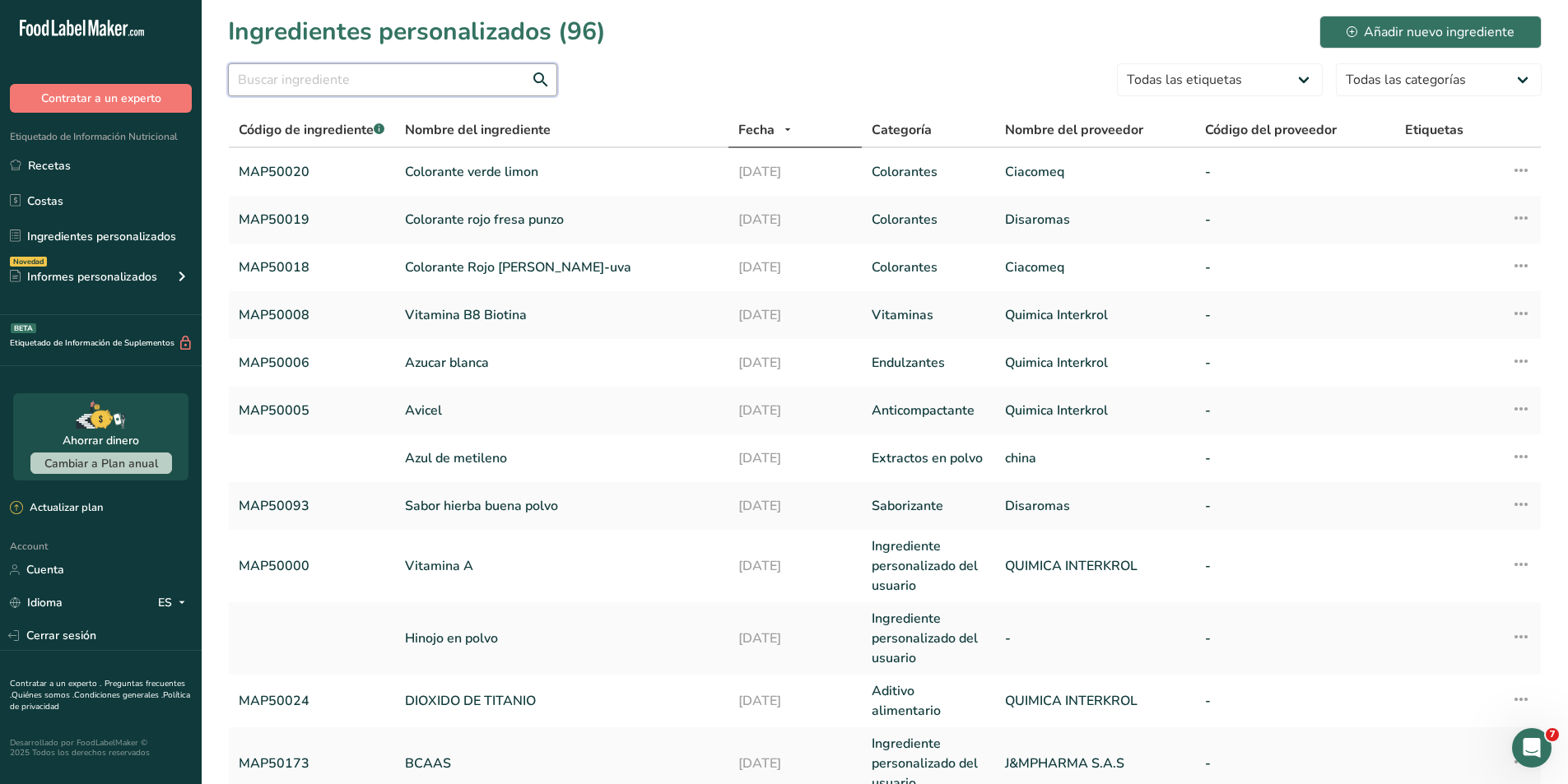
click at [374, 79] on input "text" at bounding box center [392, 80] width 329 height 33
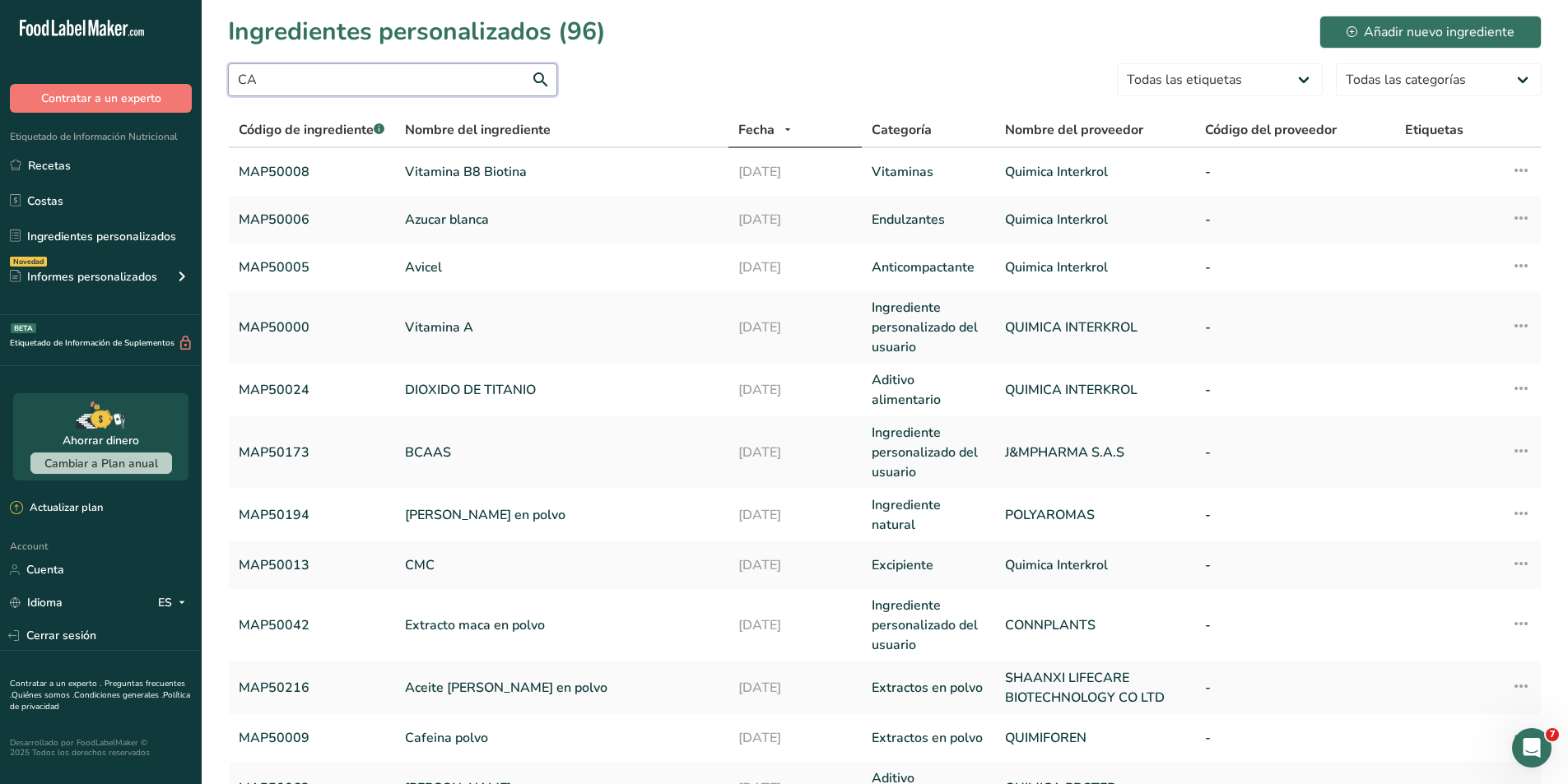
type input "C"
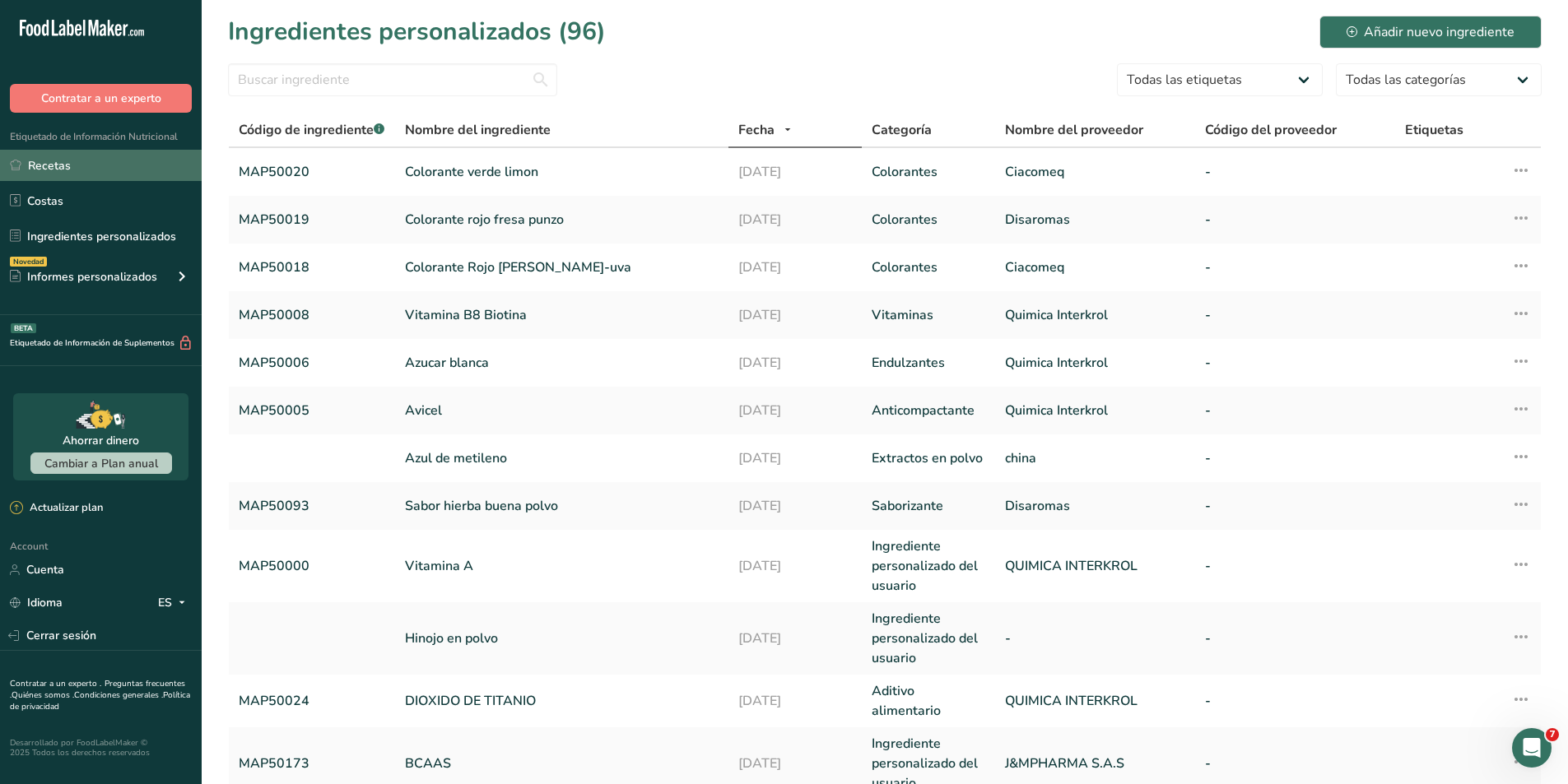
click at [86, 169] on link "Recetas" at bounding box center [101, 165] width 202 height 31
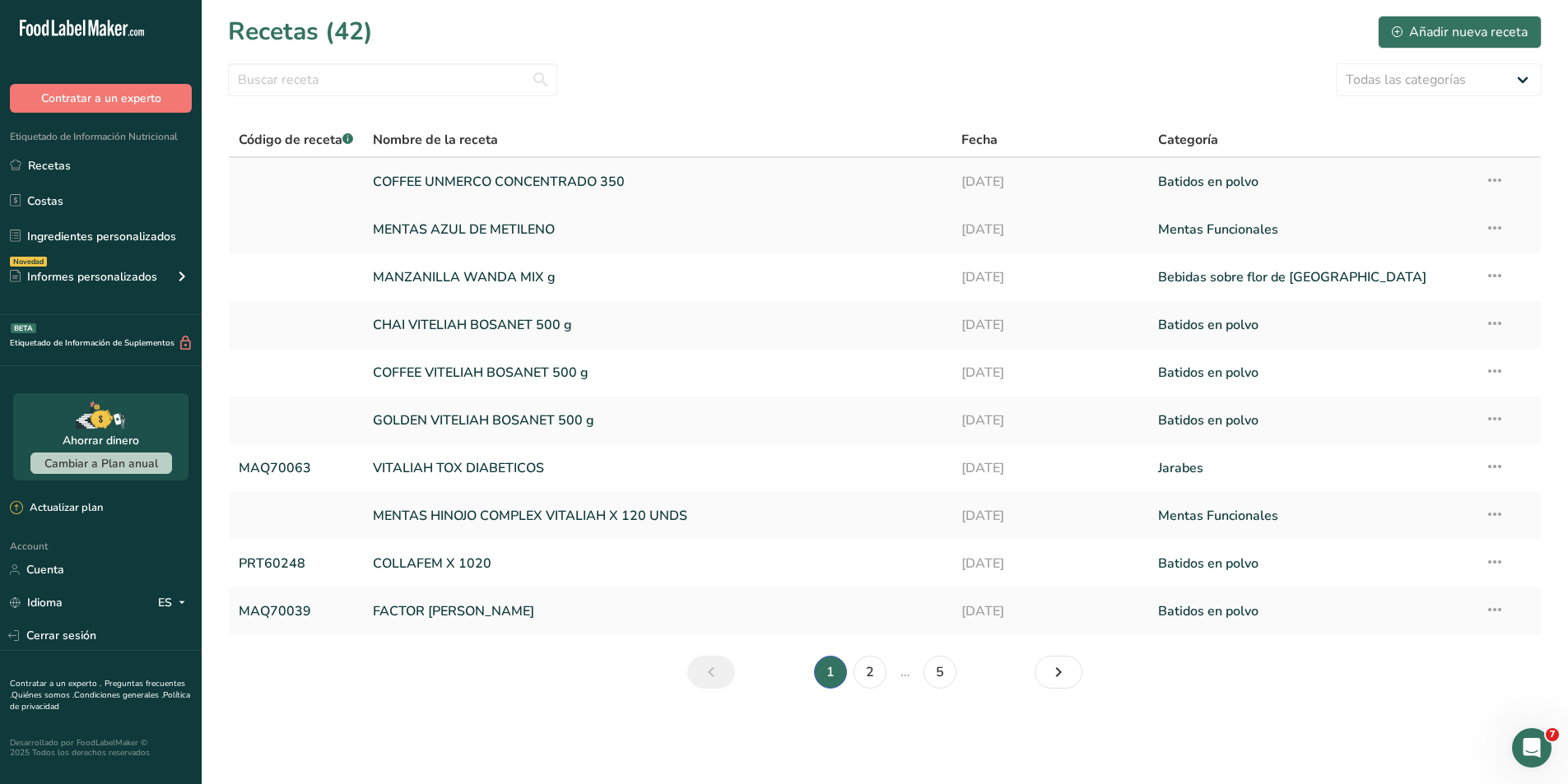
click at [479, 187] on link "COFFEE UNMERCO CONCENTRADO 350" at bounding box center [657, 182] width 569 height 34
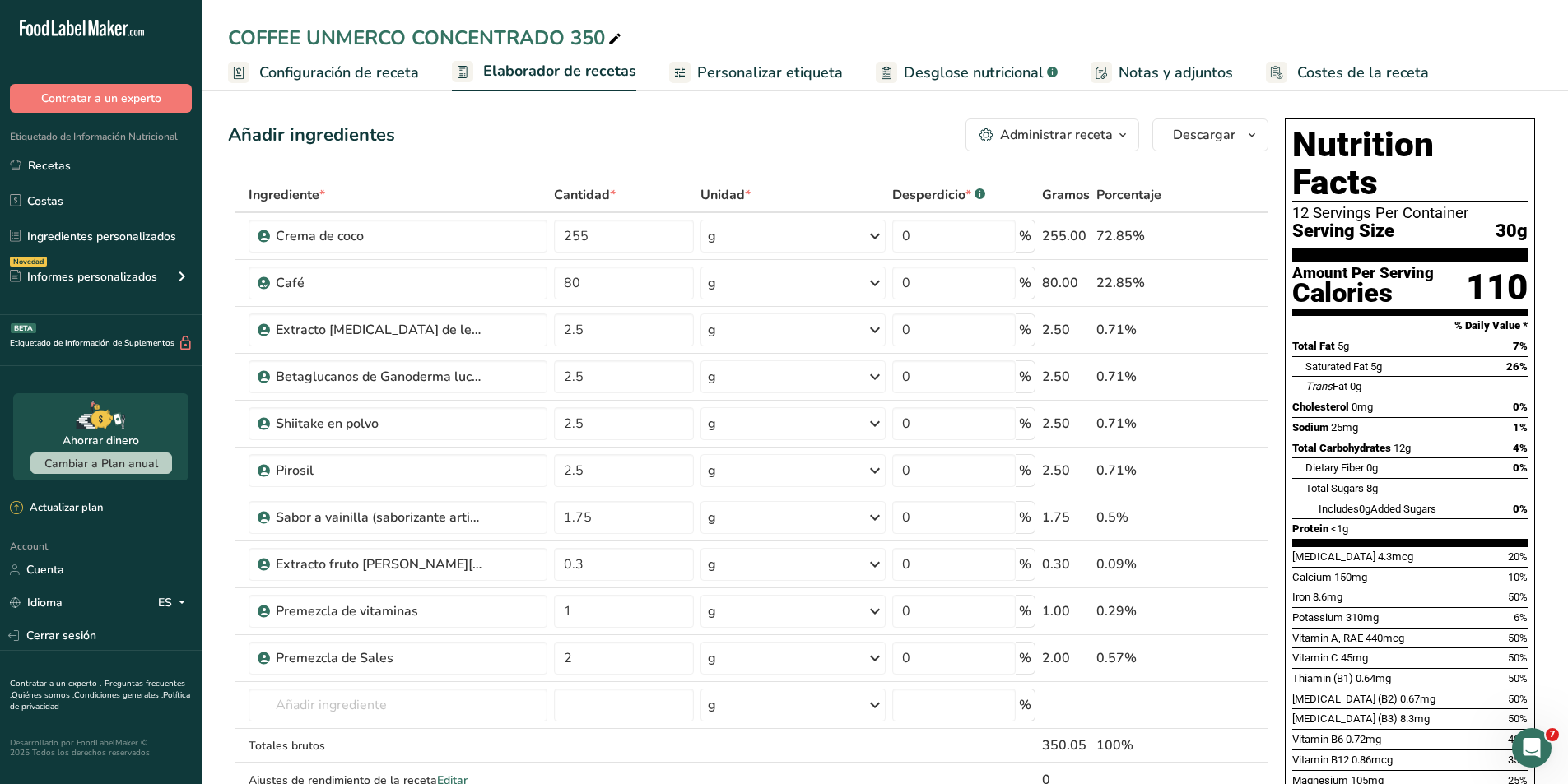
click at [1321, 73] on span "Costes de la receta" at bounding box center [1363, 73] width 132 height 22
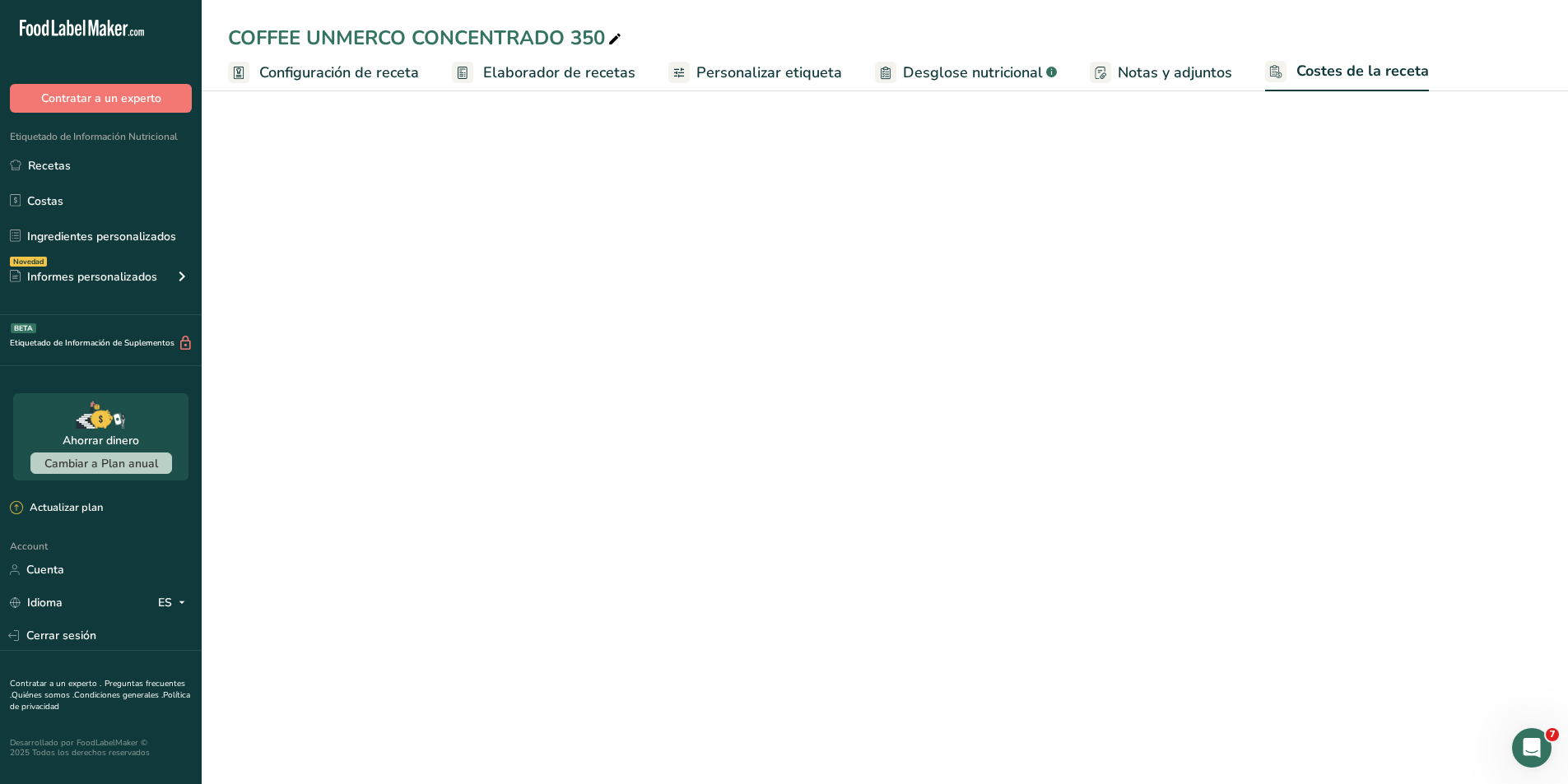
select select "1"
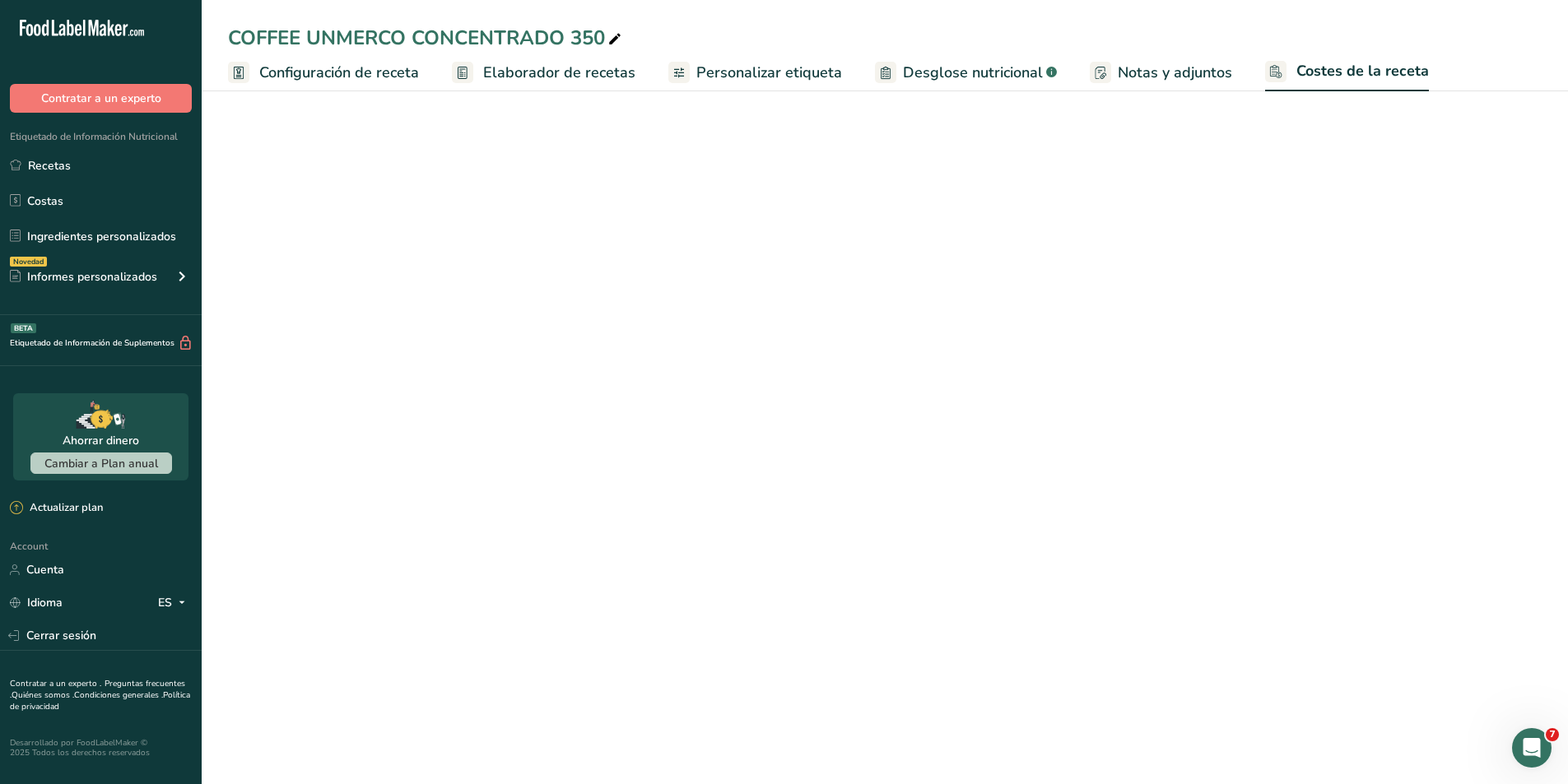
select select "1"
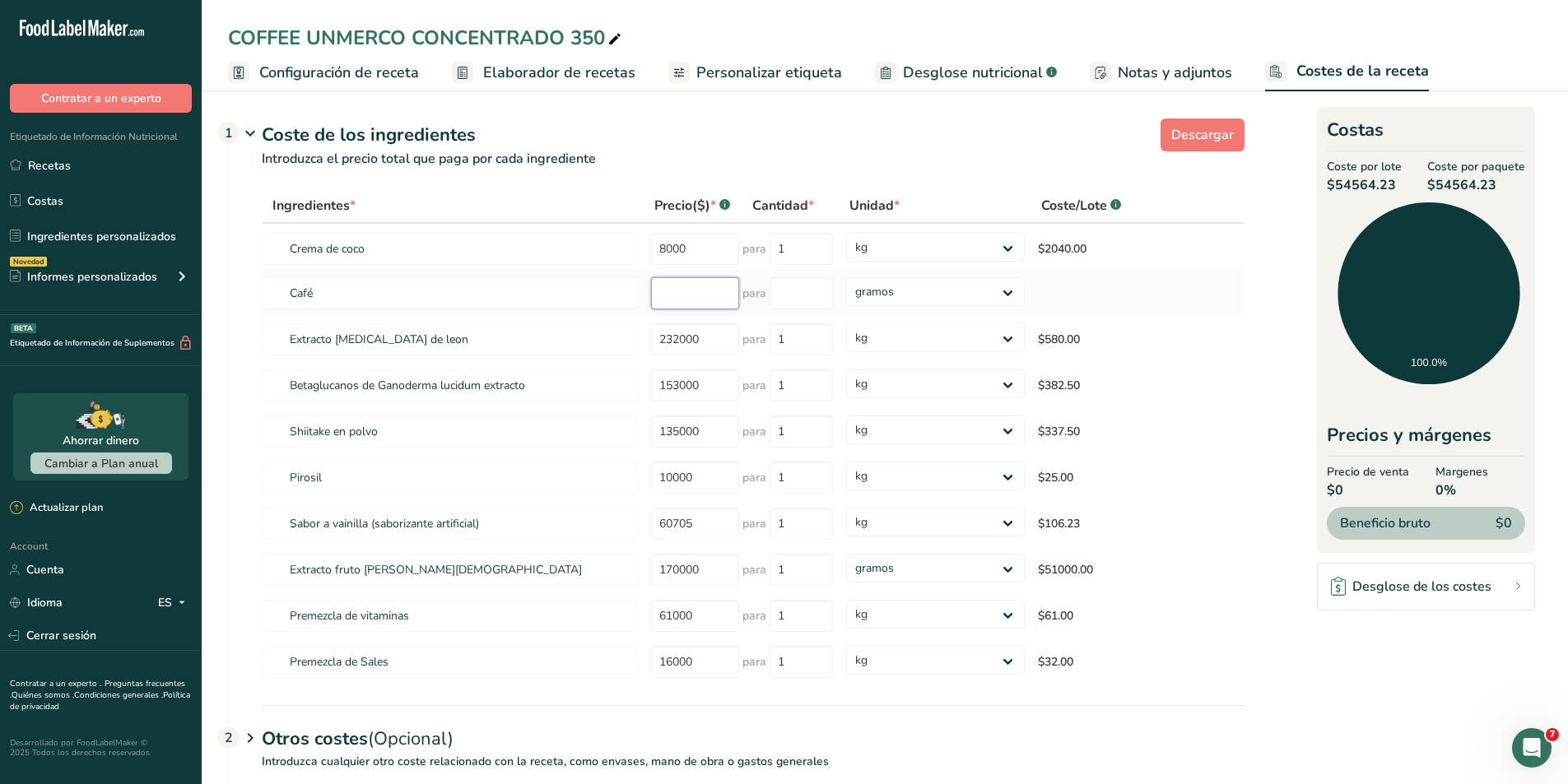
click at [673, 288] on input "number" at bounding box center [695, 293] width 88 height 32
type input "58000"
click at [819, 295] on input "number" at bounding box center [802, 293] width 64 height 32
type input "1"
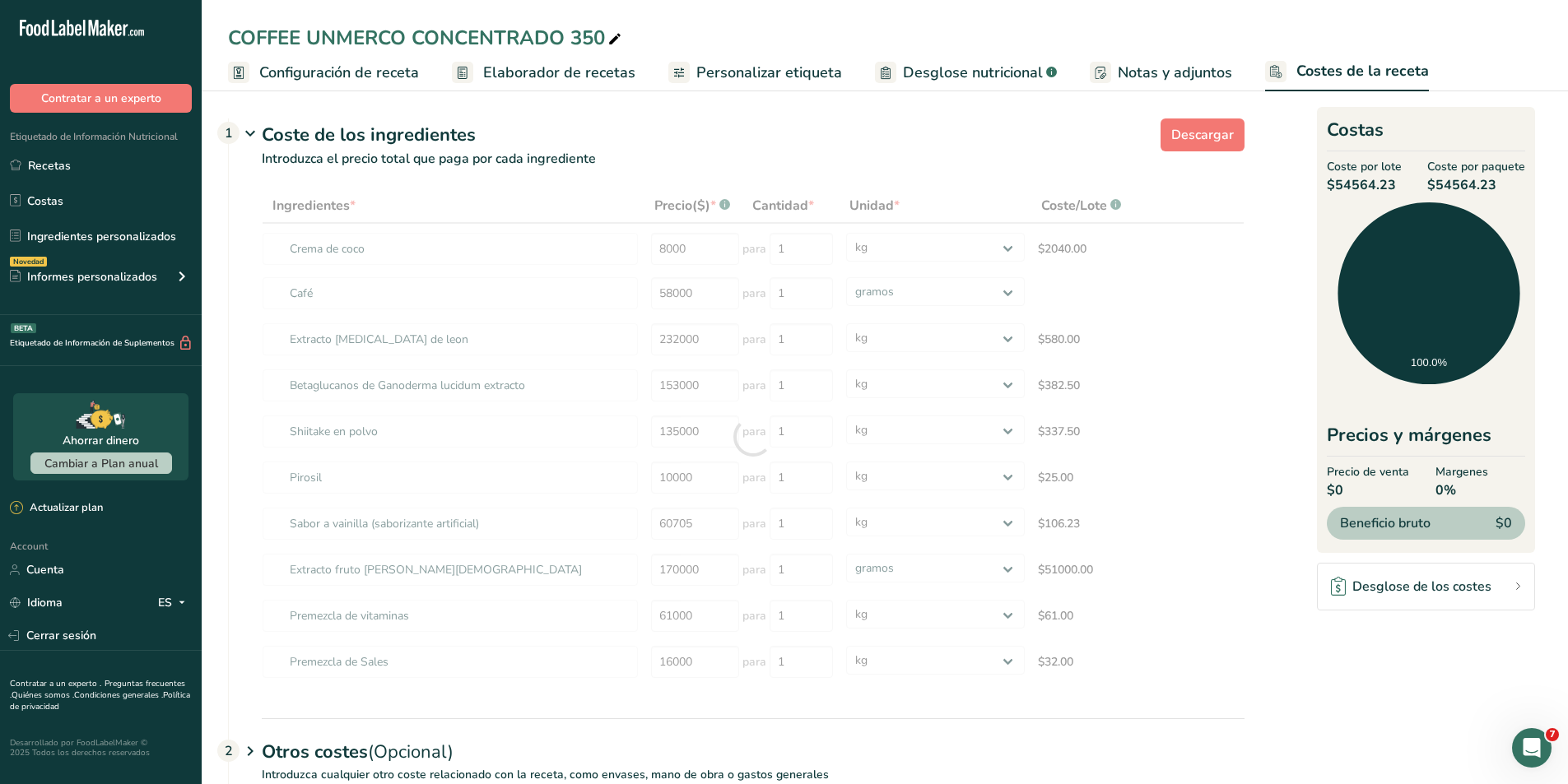
click at [946, 176] on p "Introduzca el precio total que paga por cada ingrediente" at bounding box center [736, 169] width 1015 height 40
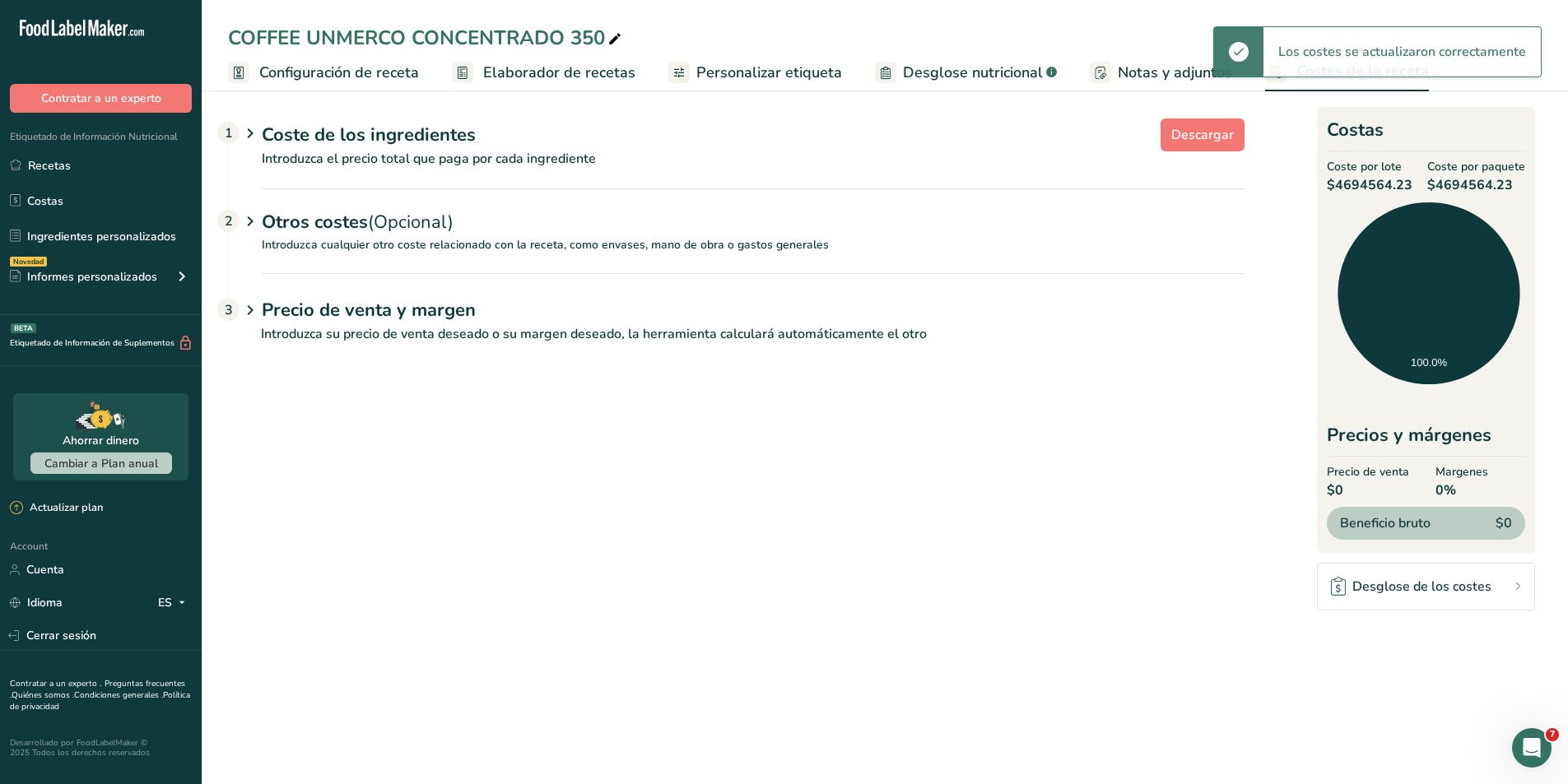
click at [499, 158] on p "Introduzca el precio total que paga por cada ingrediente" at bounding box center [736, 169] width 1015 height 40
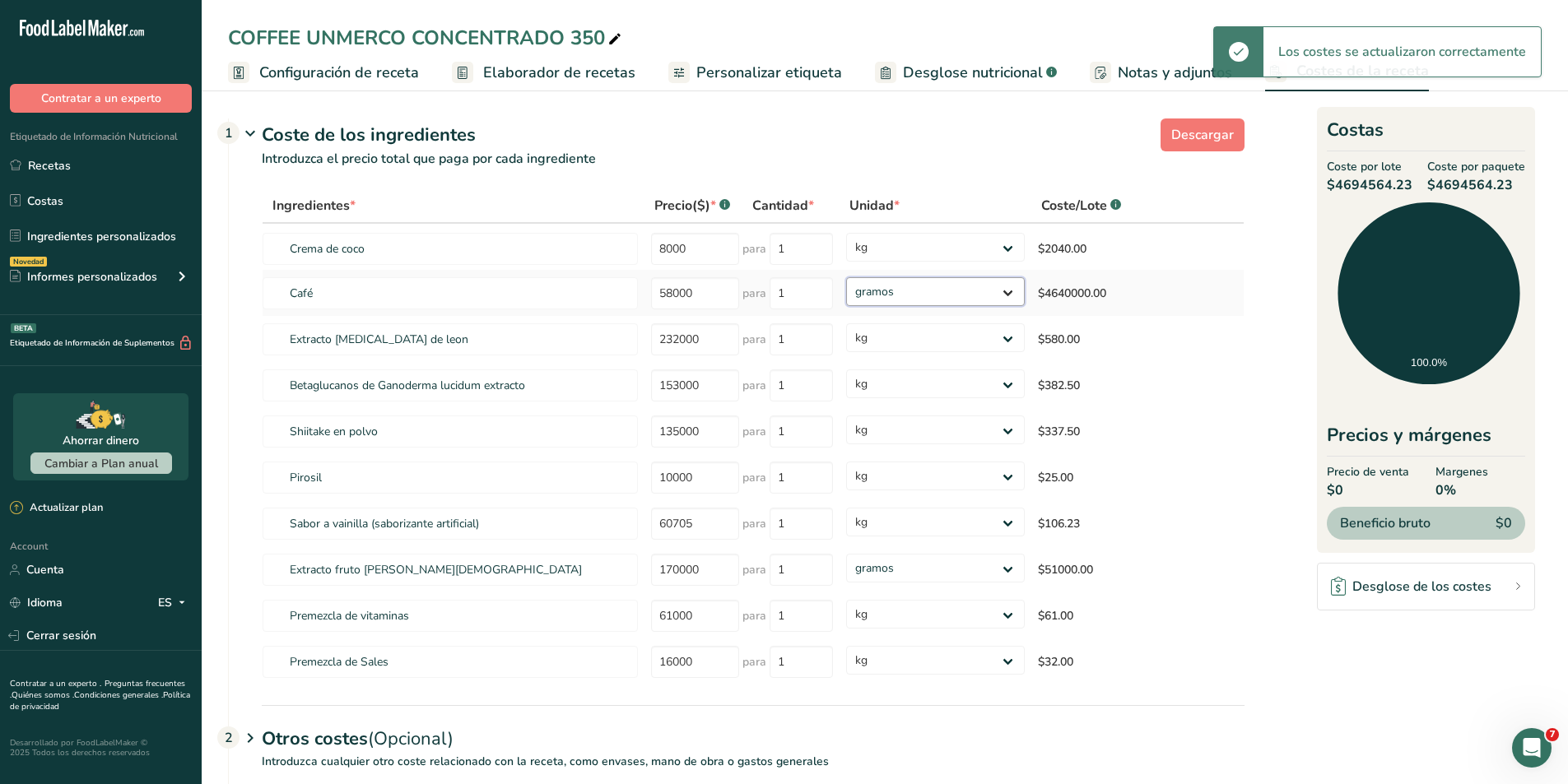
click at [992, 296] on select "gramos kg mg mcg libras onza" at bounding box center [934, 291] width 178 height 28
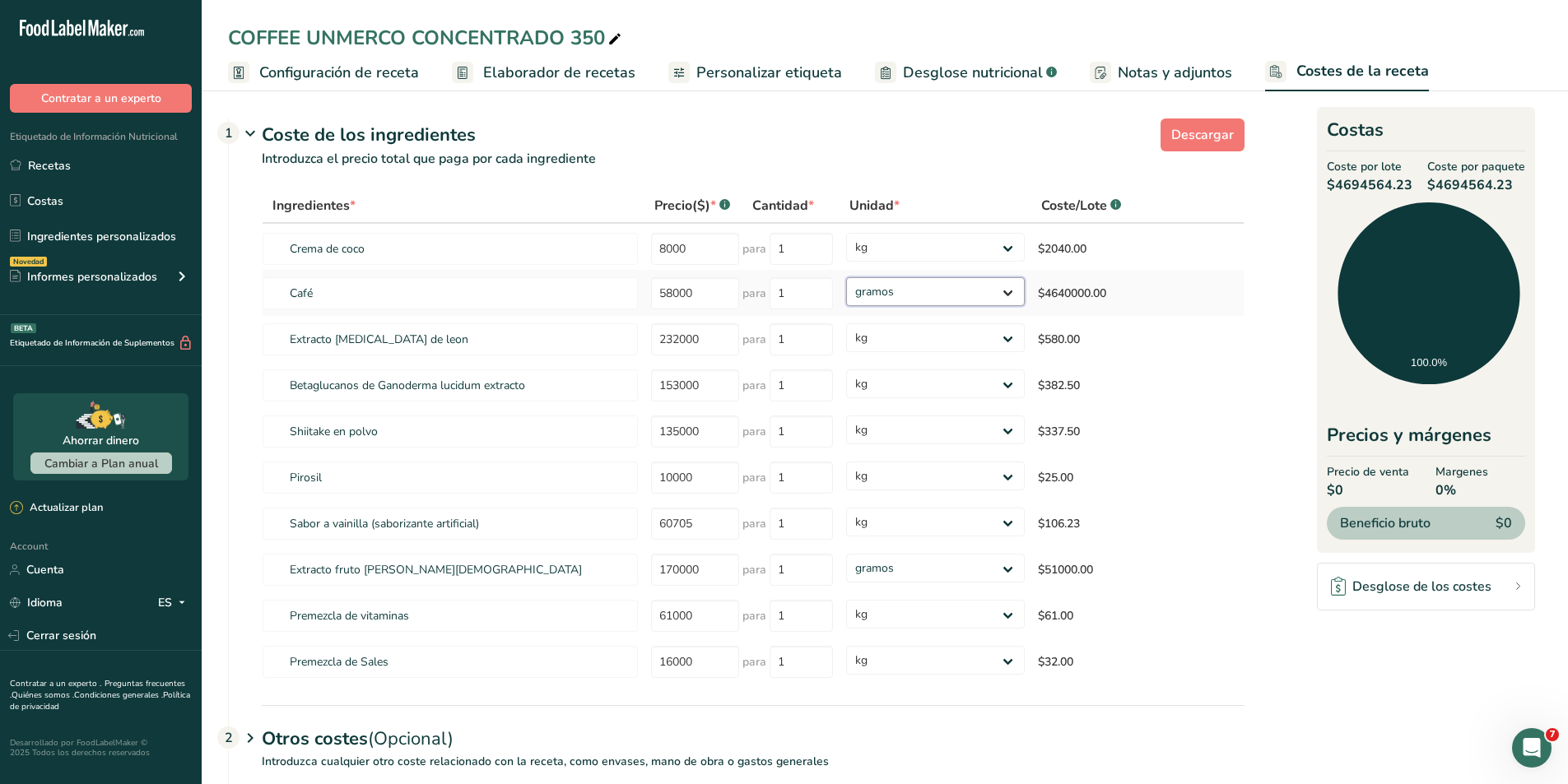
select select "1"
click at [846, 277] on select "gramos kg mg mcg libras onza" at bounding box center [934, 291] width 178 height 28
click at [968, 561] on select "gramos kg mg mcg libras onza" at bounding box center [926, 568] width 175 height 28
select select "1"
click at [839, 554] on select "gramos kg mg mcg libras onza" at bounding box center [926, 568] width 175 height 28
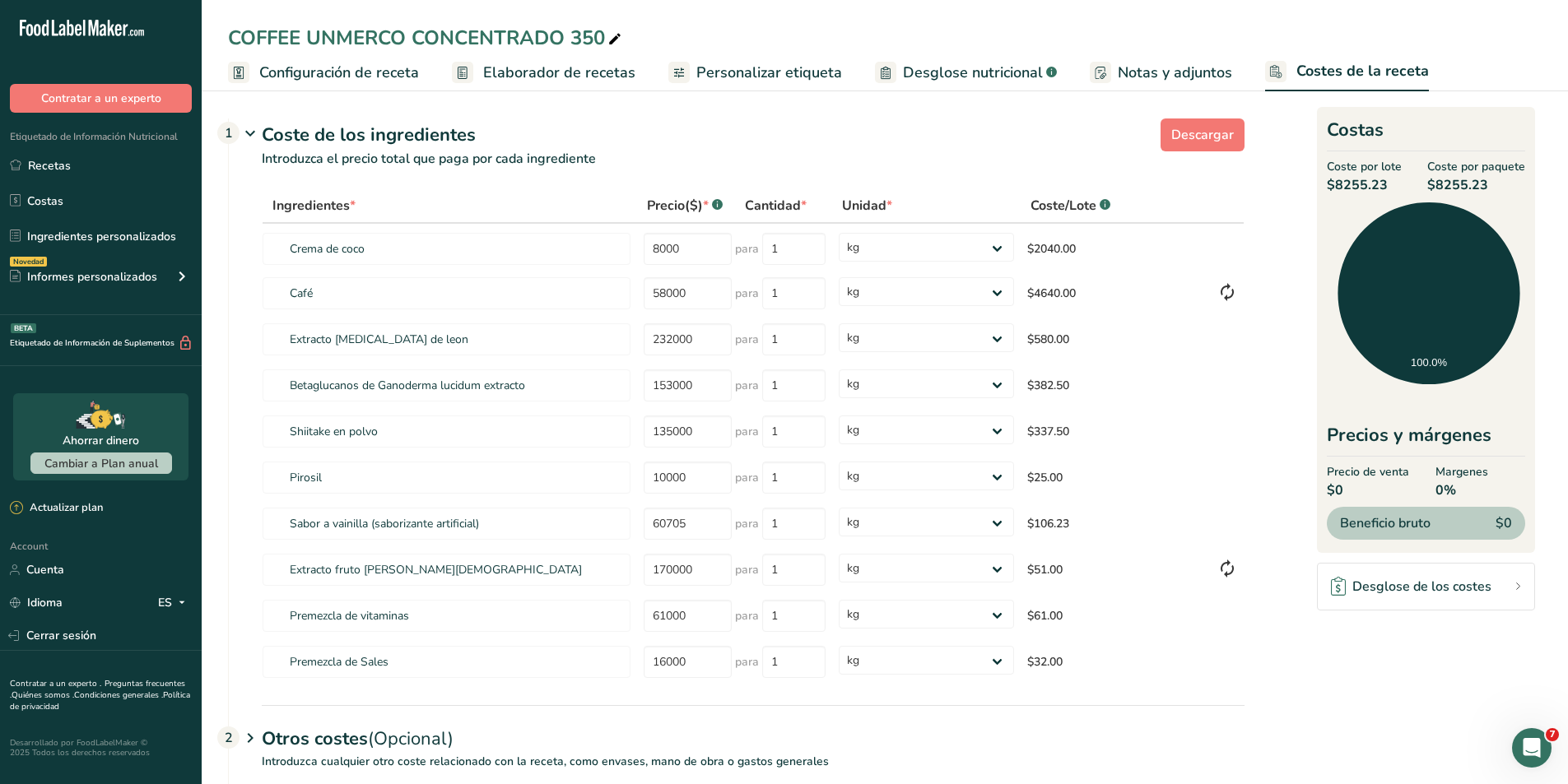
click at [1019, 123] on div "Coste de los ingredientes 1" at bounding box center [753, 135] width 983 height 28
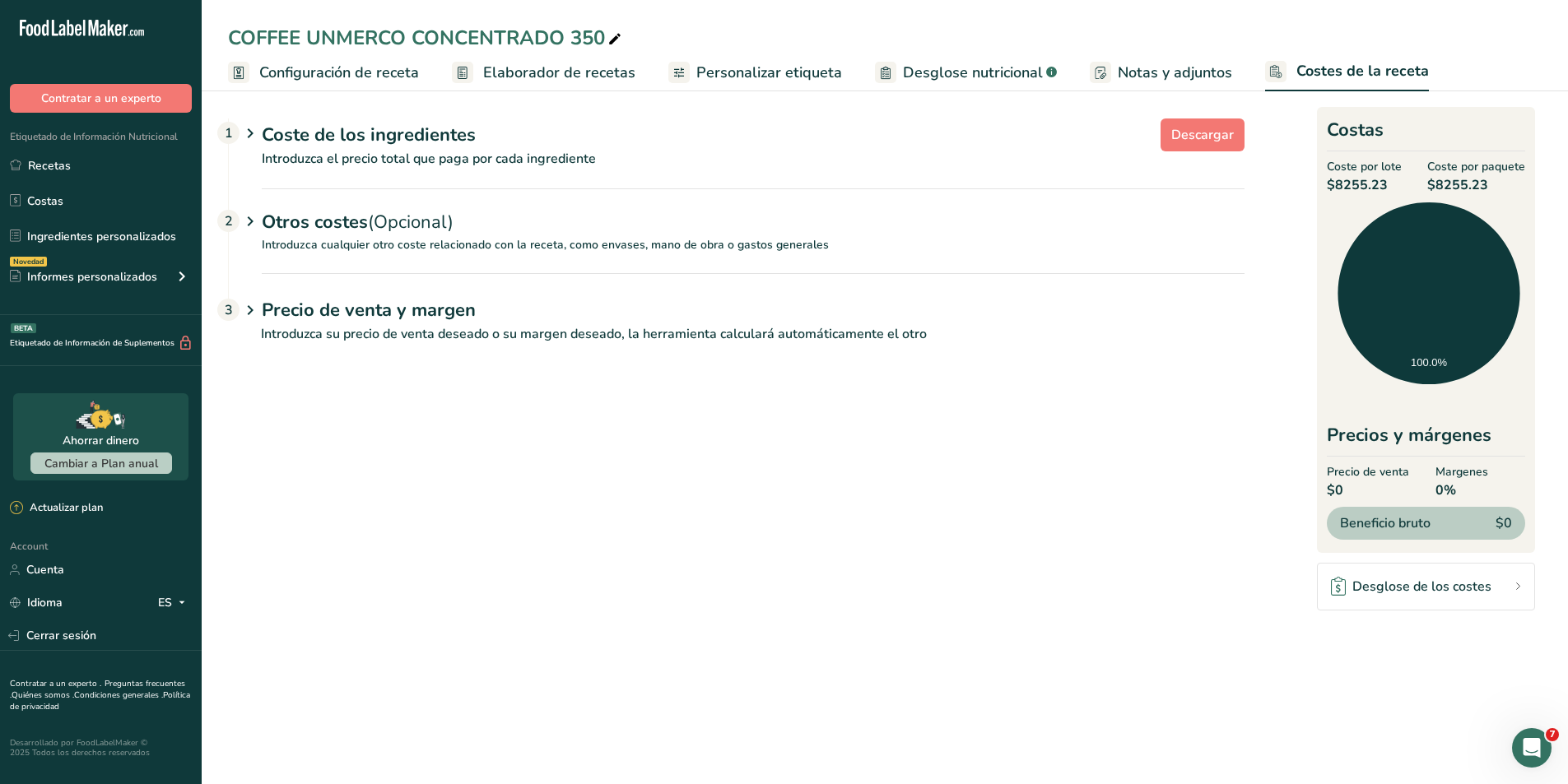
click at [1019, 123] on div "Coste de los ingredientes 1" at bounding box center [753, 135] width 983 height 28
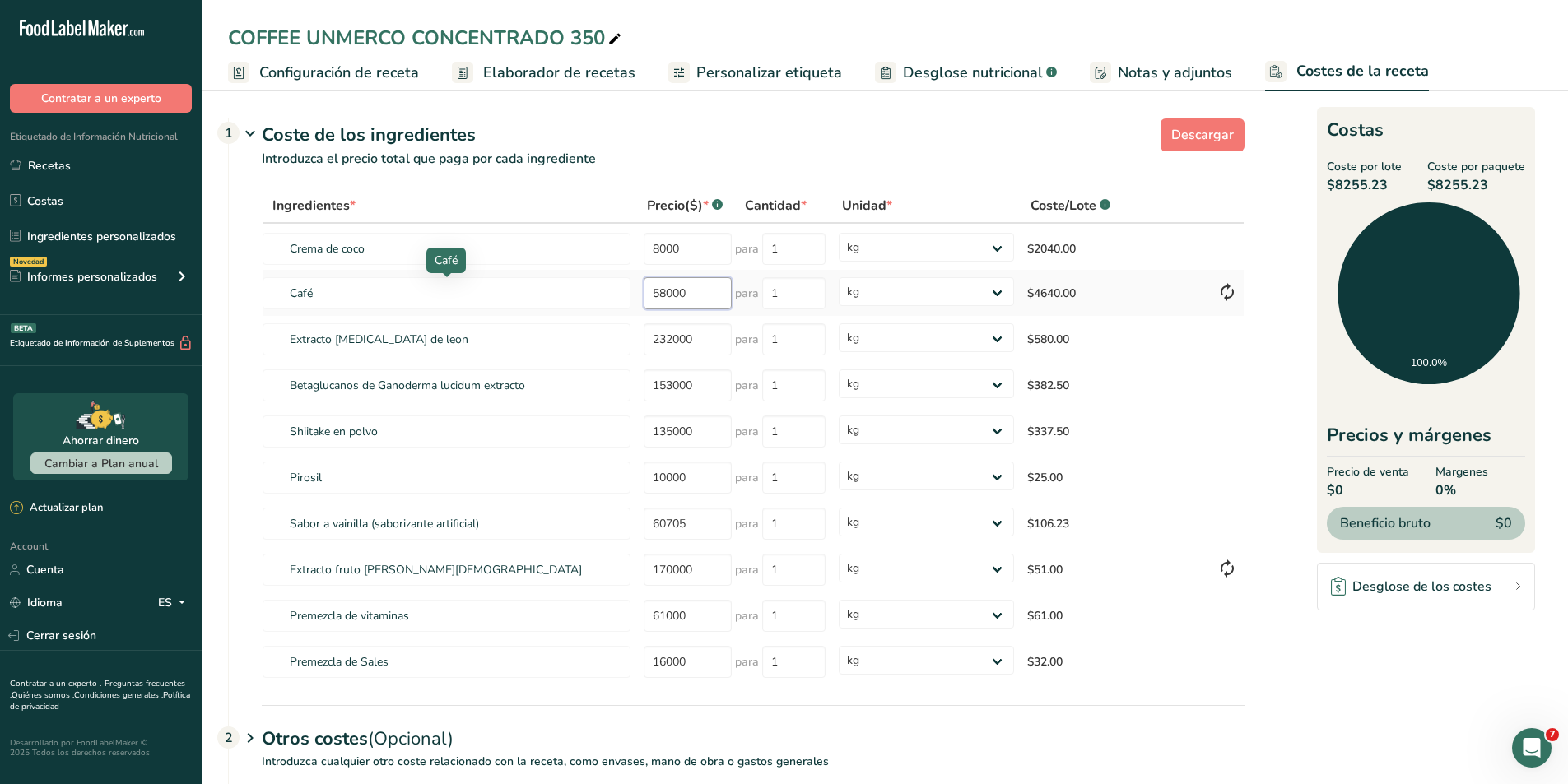
click at [621, 296] on tr "Café 58000 para 1 gramos kg mg mcg libras onza $4640.00" at bounding box center [753, 292] width 981 height 46
type input "85000"
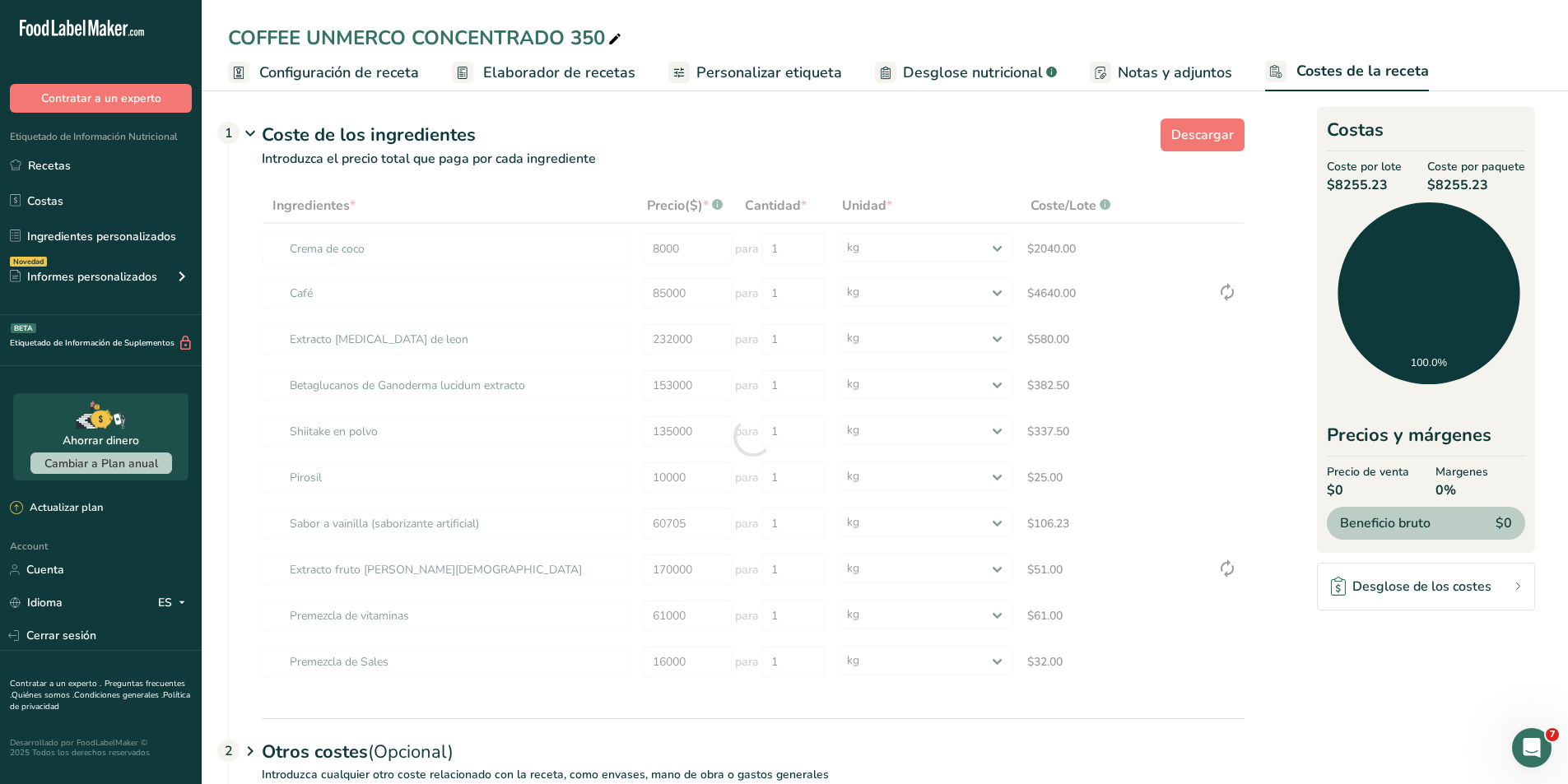
click at [788, 140] on div "Coste de los ingredientes 1" at bounding box center [753, 135] width 983 height 28
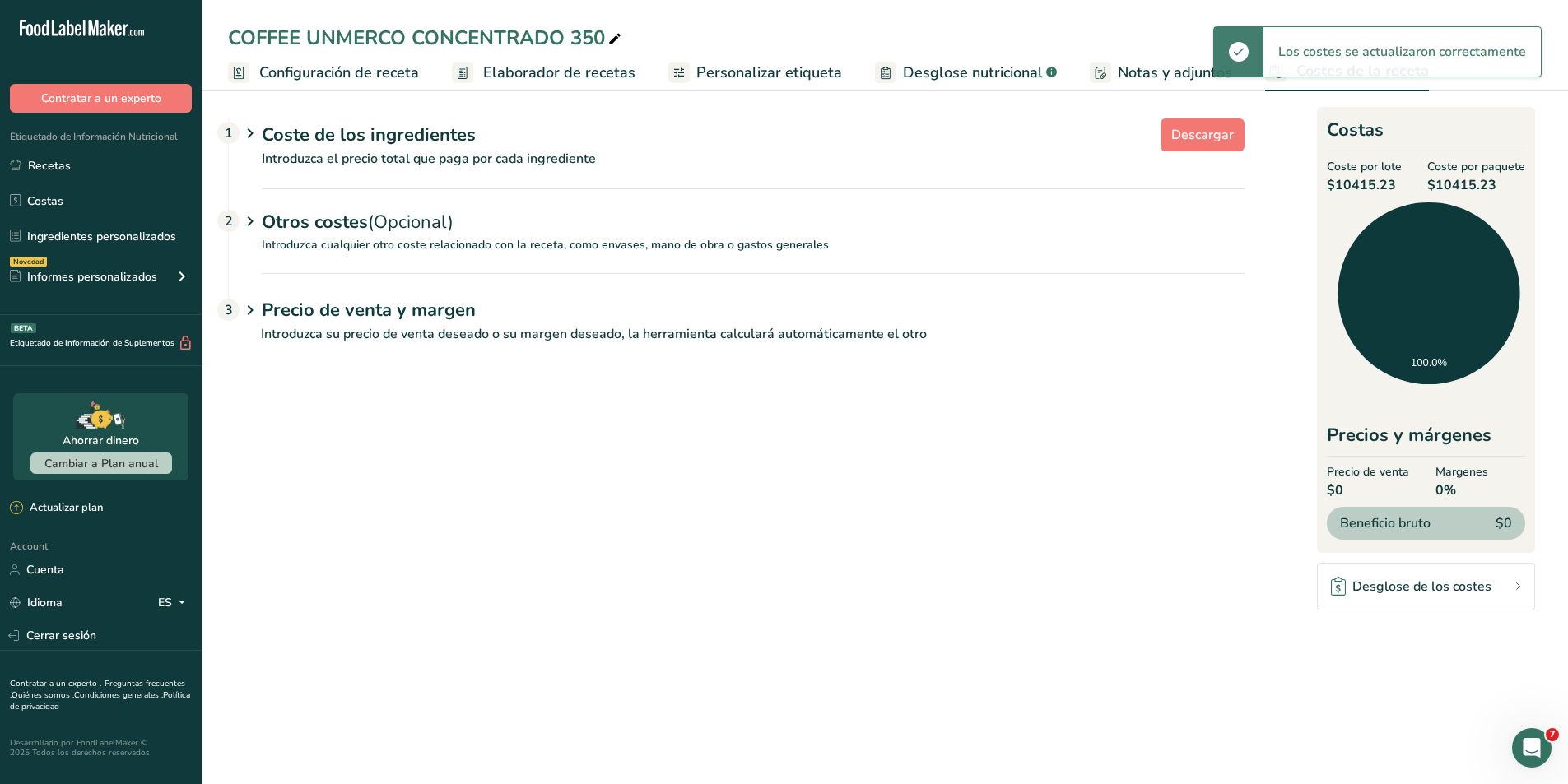
click at [419, 146] on div "Coste de los ingredientes 1" at bounding box center [753, 135] width 983 height 28
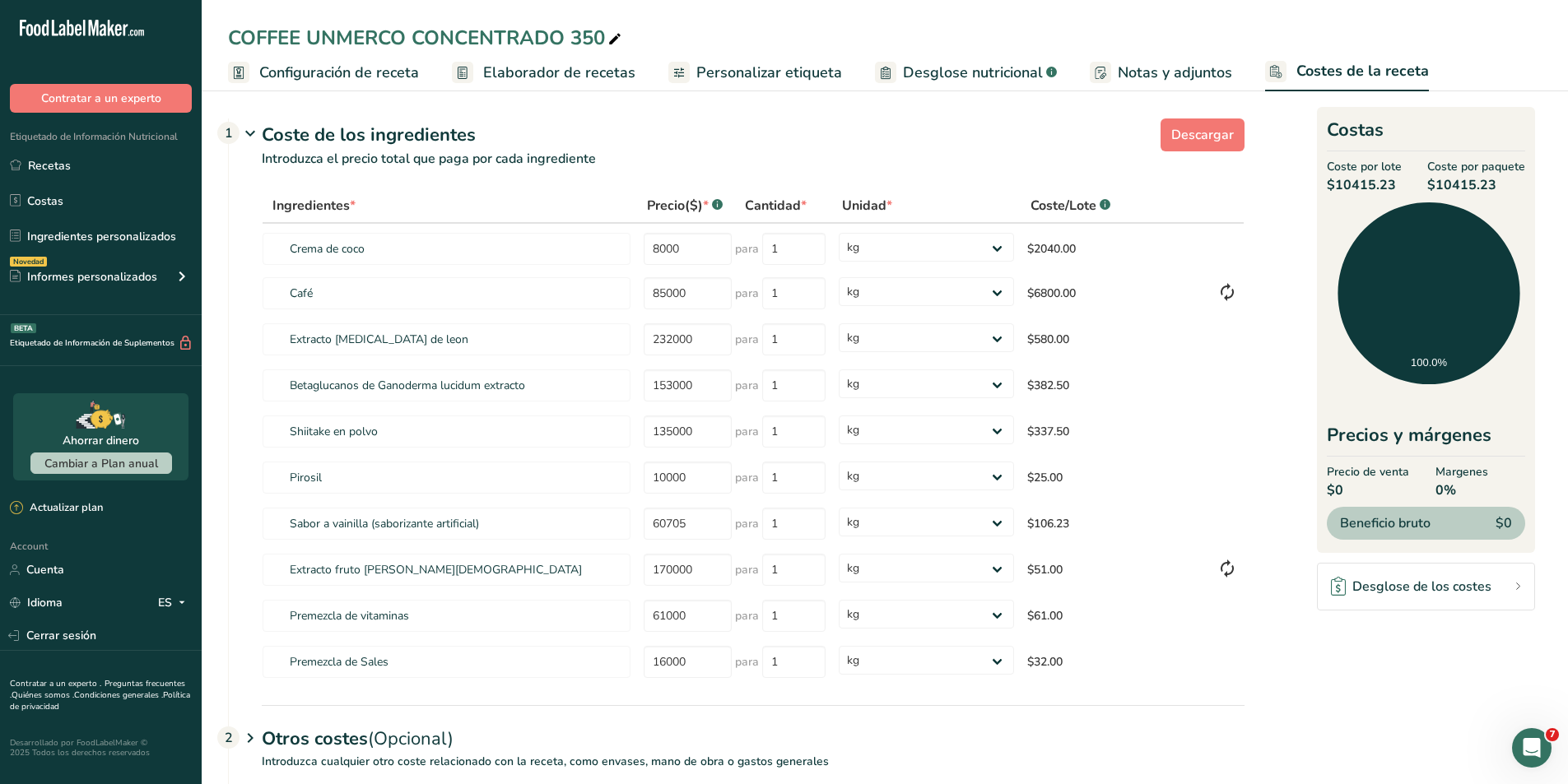
click at [512, 77] on span "Elaborador de recetas" at bounding box center [559, 73] width 153 height 22
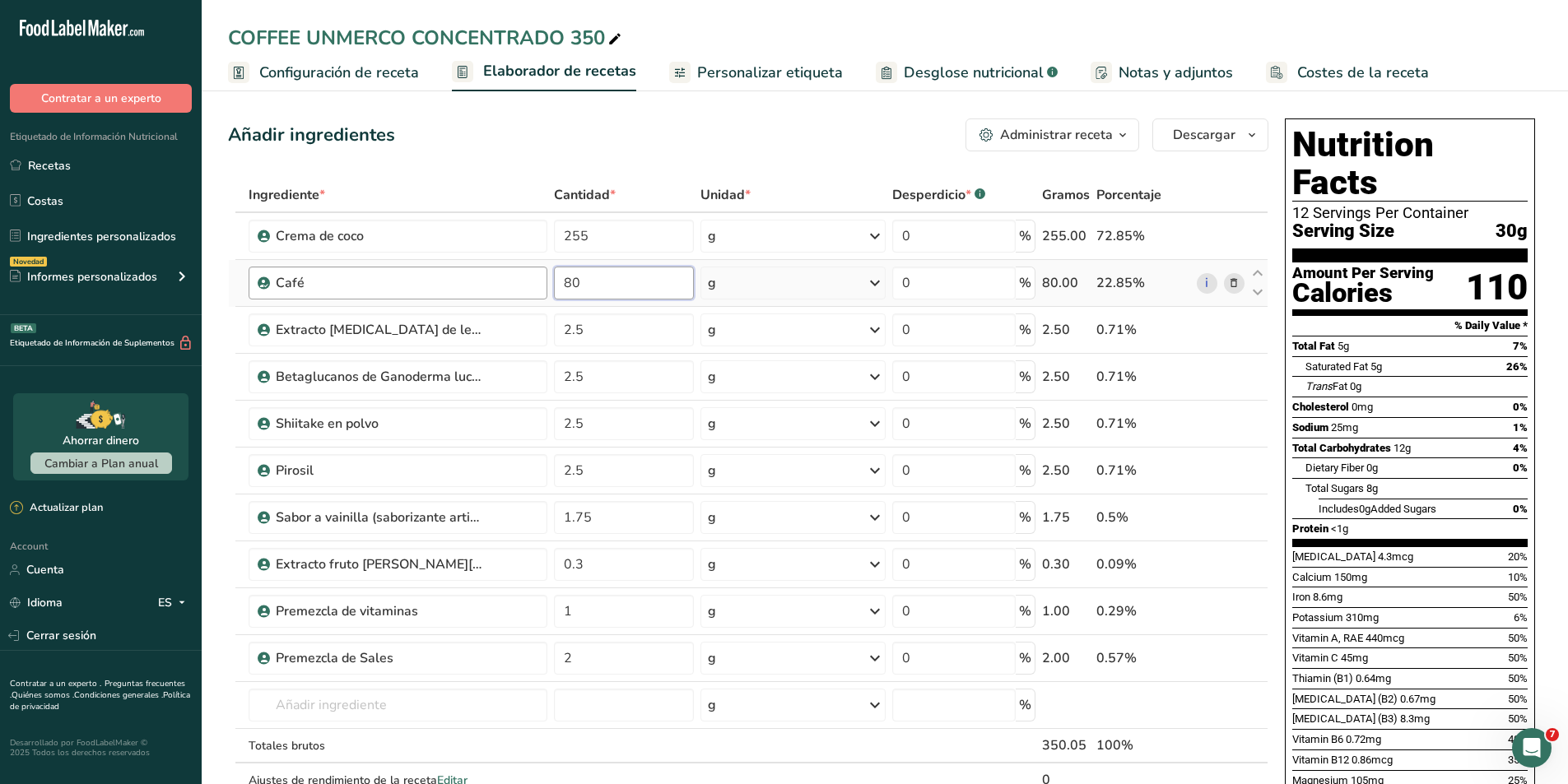
drag, startPoint x: 590, startPoint y: 277, endPoint x: 540, endPoint y: 277, distance: 50.0
click at [540, 277] on tr "Café 80 g Unidades de peso g kg mg Ver más Unidades de volumen [GEOGRAPHIC_DATA…" at bounding box center [747, 283] width 1039 height 47
type input "40"
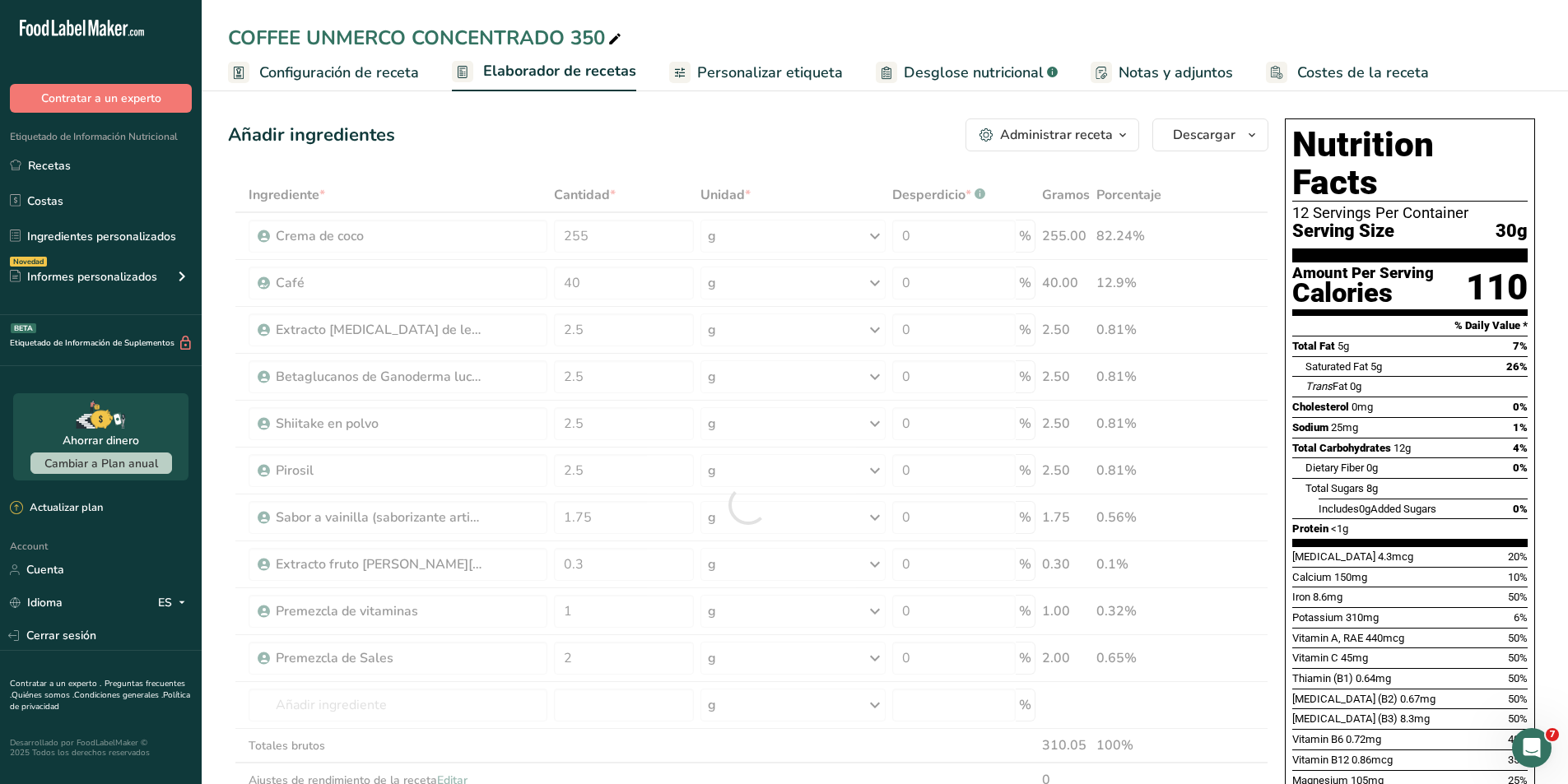
click at [609, 145] on div "Añadir ingredientes Administrar receta Eliminar receta Duplicar receta Escalar …" at bounding box center [747, 134] width 1040 height 33
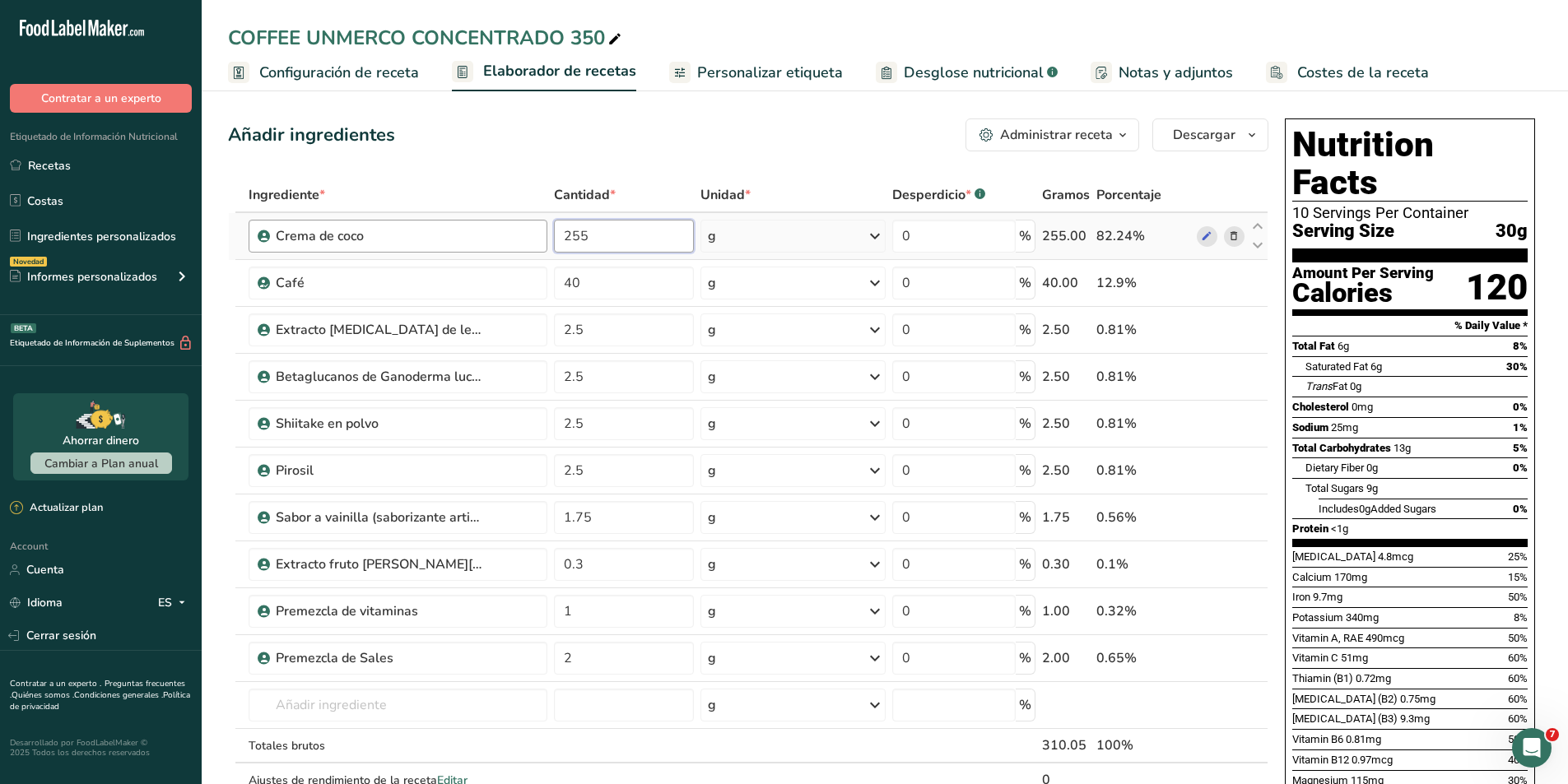
drag, startPoint x: 599, startPoint y: 242, endPoint x: 531, endPoint y: 241, distance: 68.0
click at [531, 241] on tr "Crema [PERSON_NAME] 255 g Unidades de peso g kg mg Ver más Unidades de volumen …" at bounding box center [747, 236] width 1039 height 47
click at [609, 162] on div "Añadir ingredientes Administrar receta Eliminar receta Duplicar receta Escalar …" at bounding box center [753, 741] width 1050 height 1258
drag, startPoint x: 597, startPoint y: 229, endPoint x: 563, endPoint y: 229, distance: 34.0
click at [563, 229] on input "290" at bounding box center [624, 236] width 140 height 33
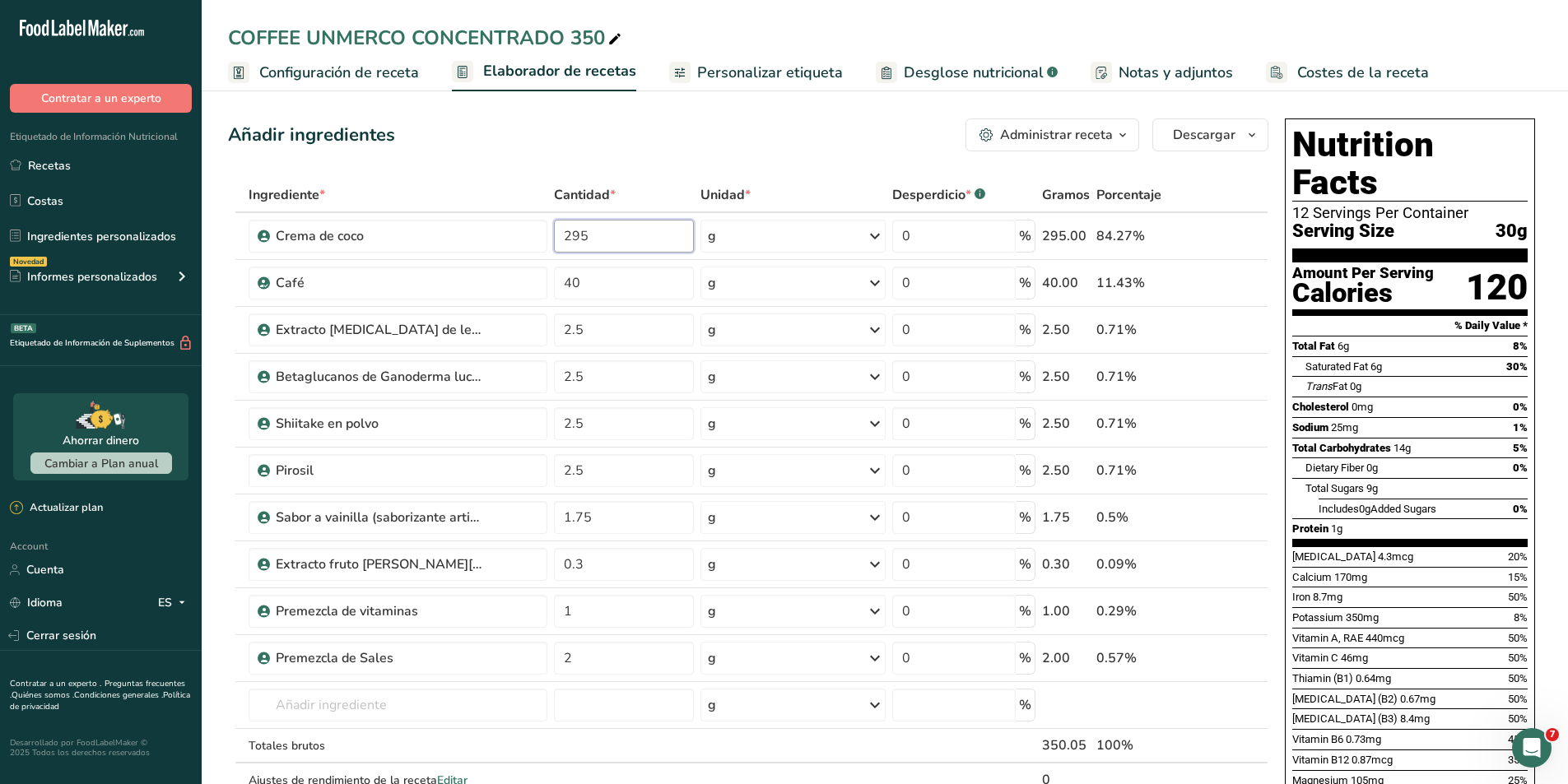
type input "295"
click at [620, 150] on div "Añadir ingredientes Administrar receta Eliminar receta Duplicar receta Escalar …" at bounding box center [747, 134] width 1040 height 33
click at [1312, 79] on span "Costes de la receta" at bounding box center [1363, 73] width 132 height 22
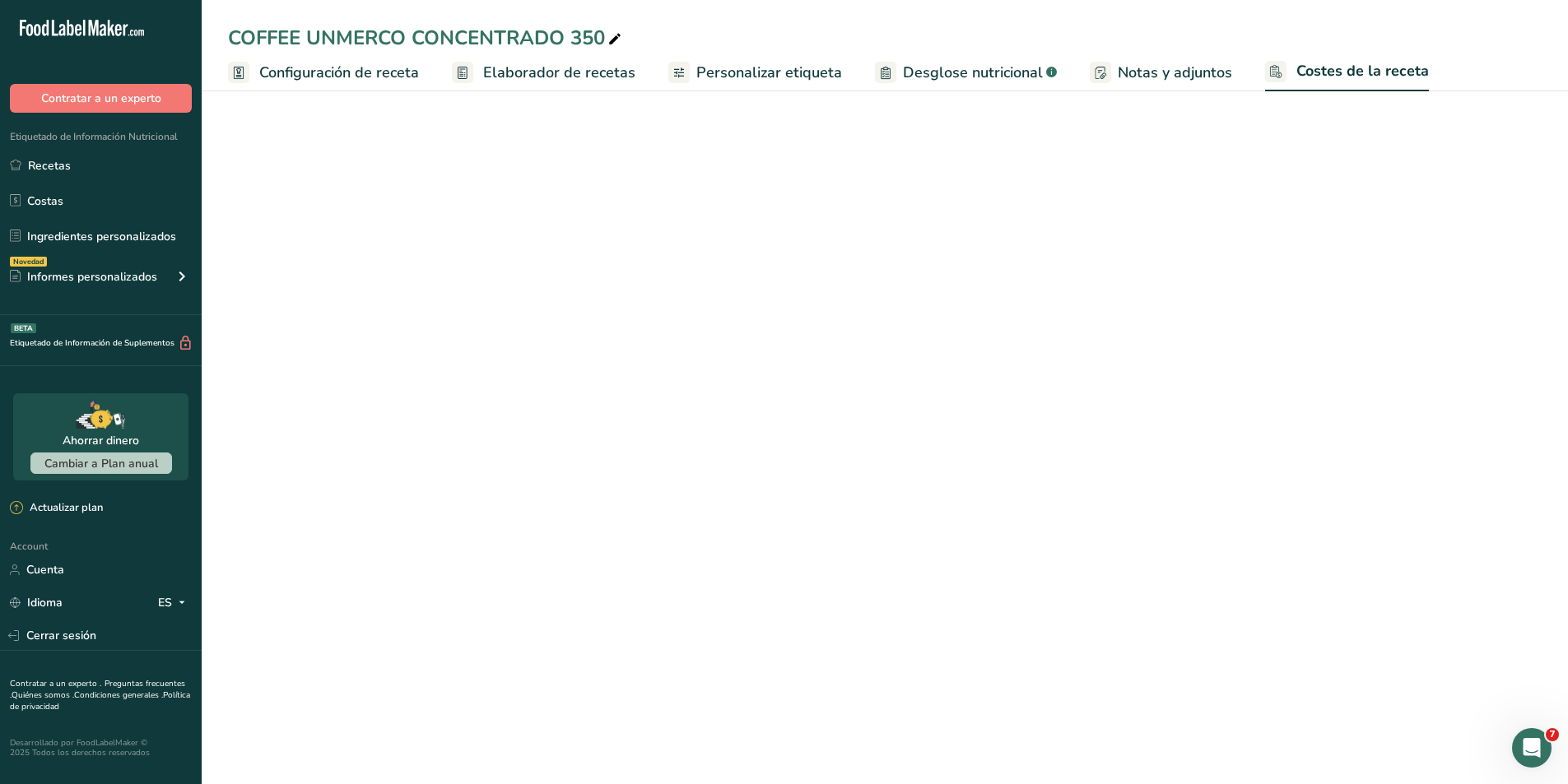
select select "1"
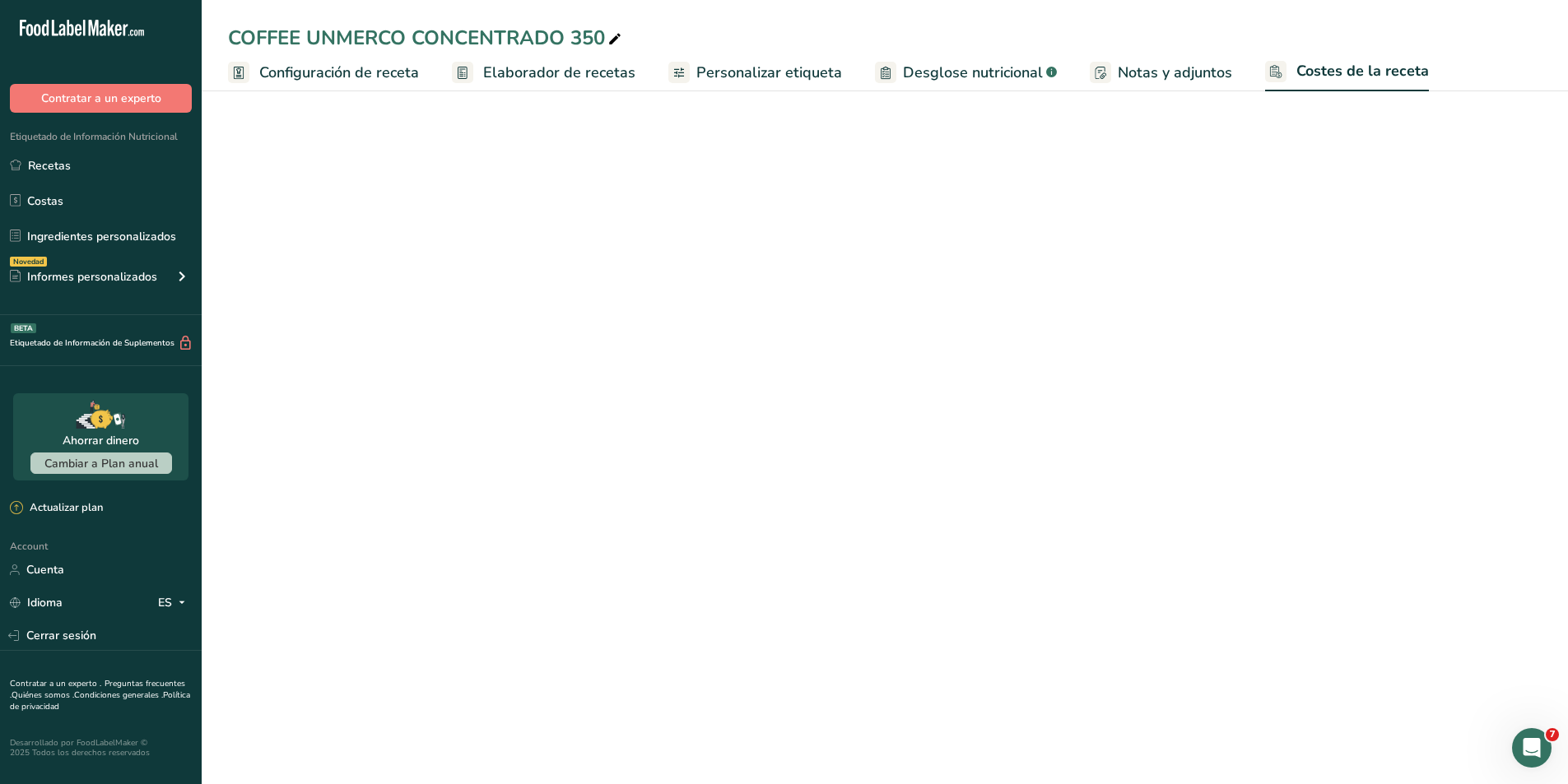
select select "1"
